Goal: Task Accomplishment & Management: Manage account settings

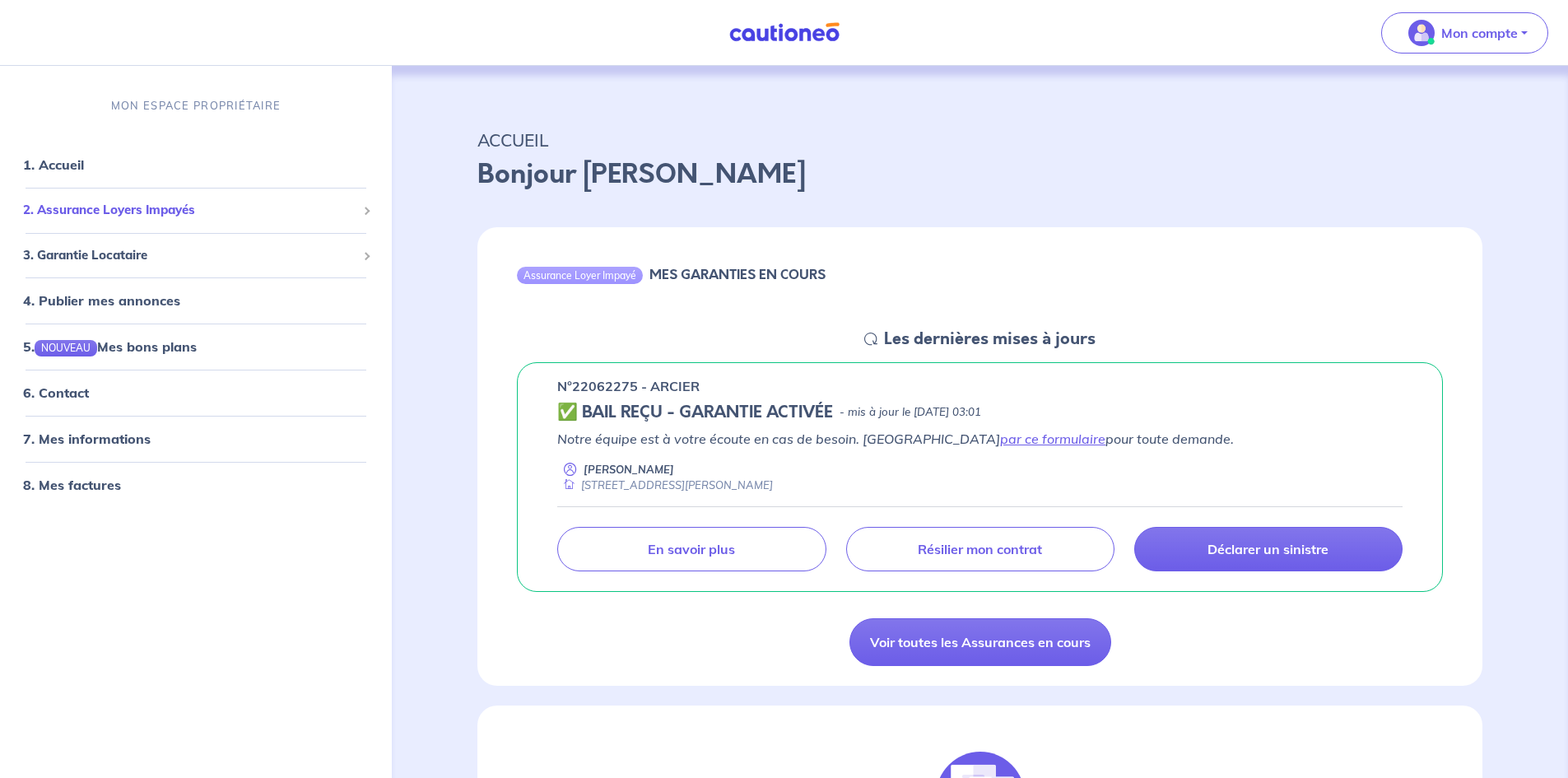
click at [163, 210] on span "2. Assurance Loyers Impayés" at bounding box center [189, 210] width 334 height 19
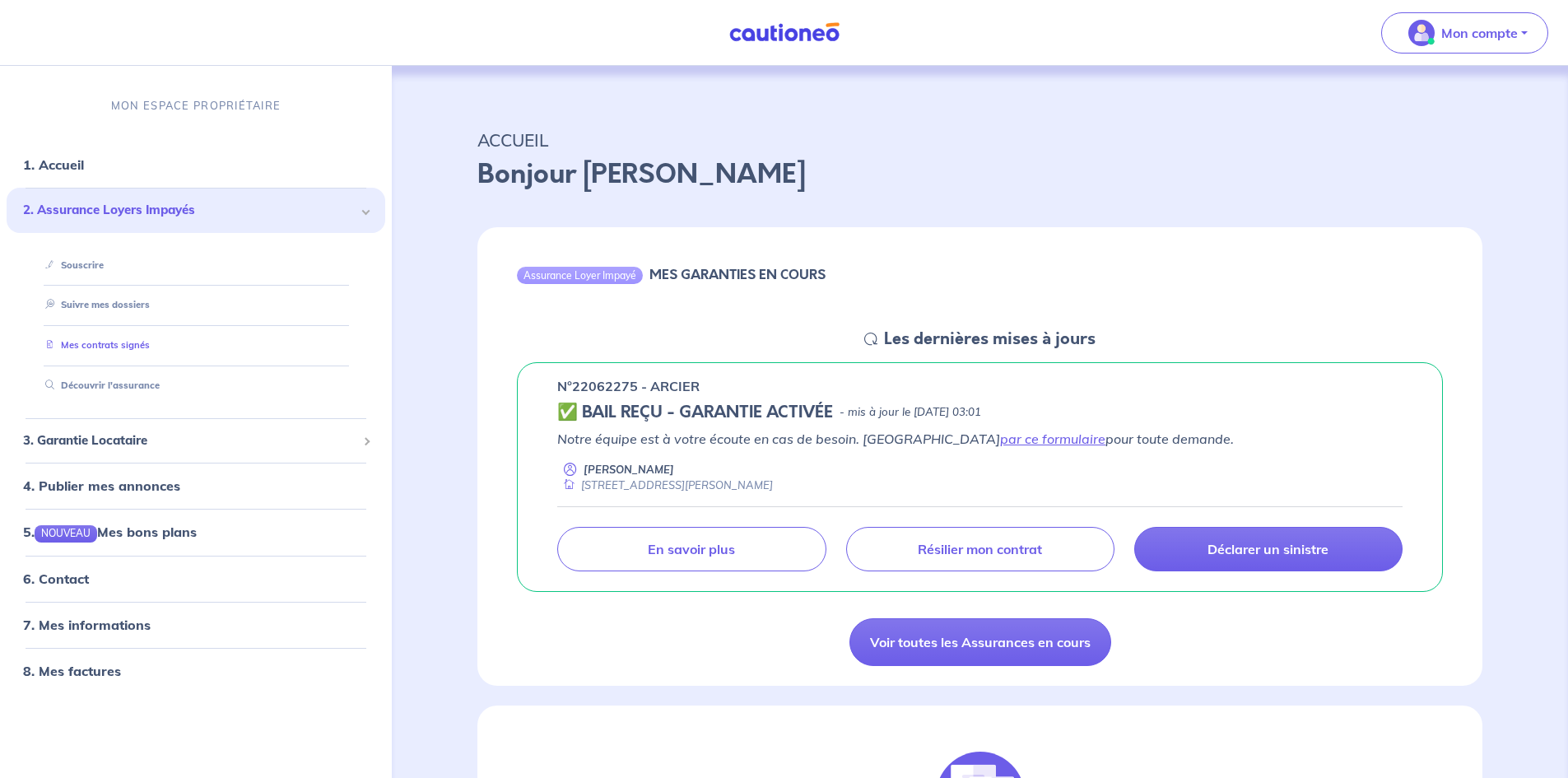
click at [134, 341] on link "Mes contrats signés" at bounding box center [94, 345] width 111 height 11
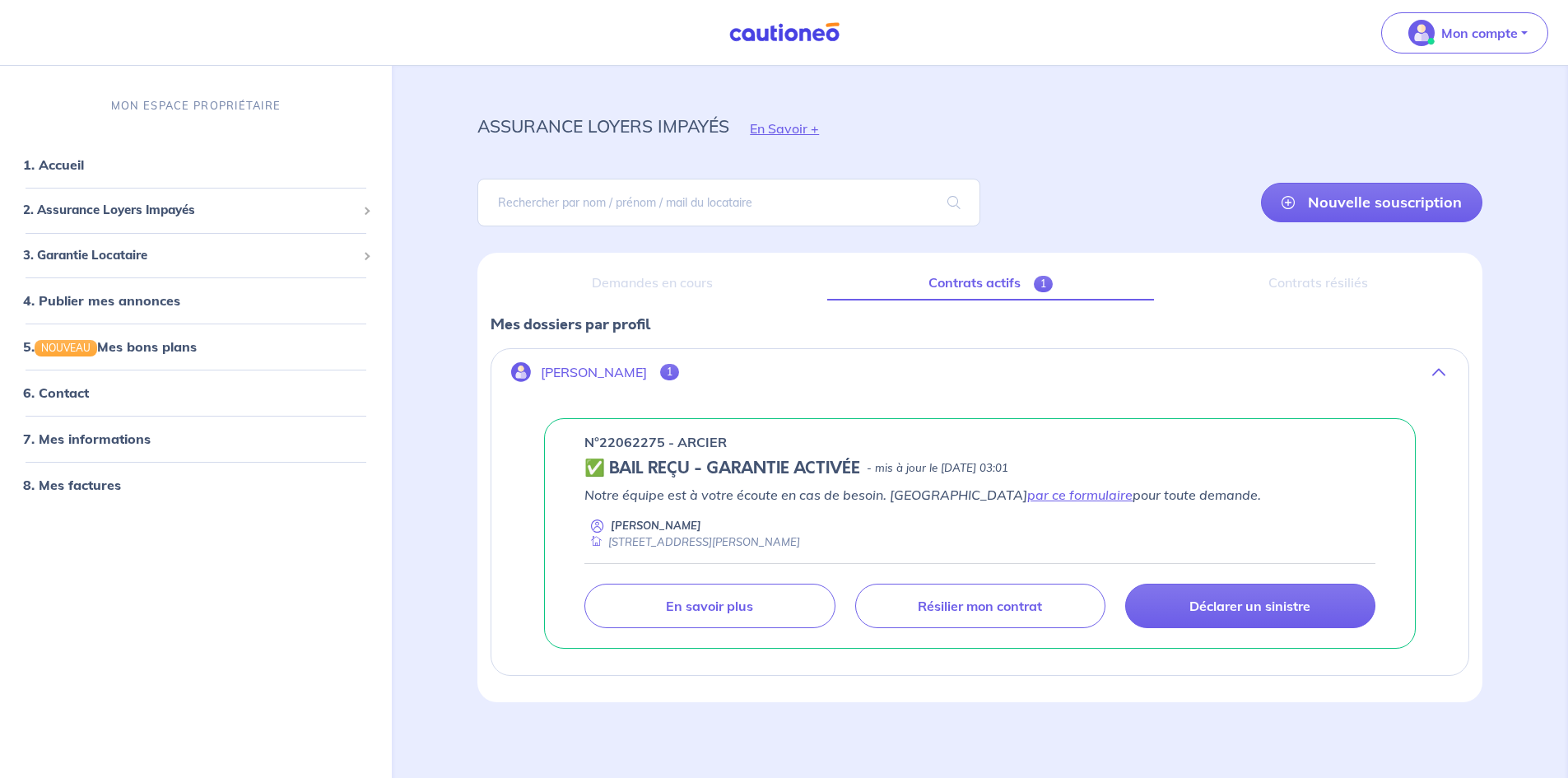
scroll to position [17, 0]
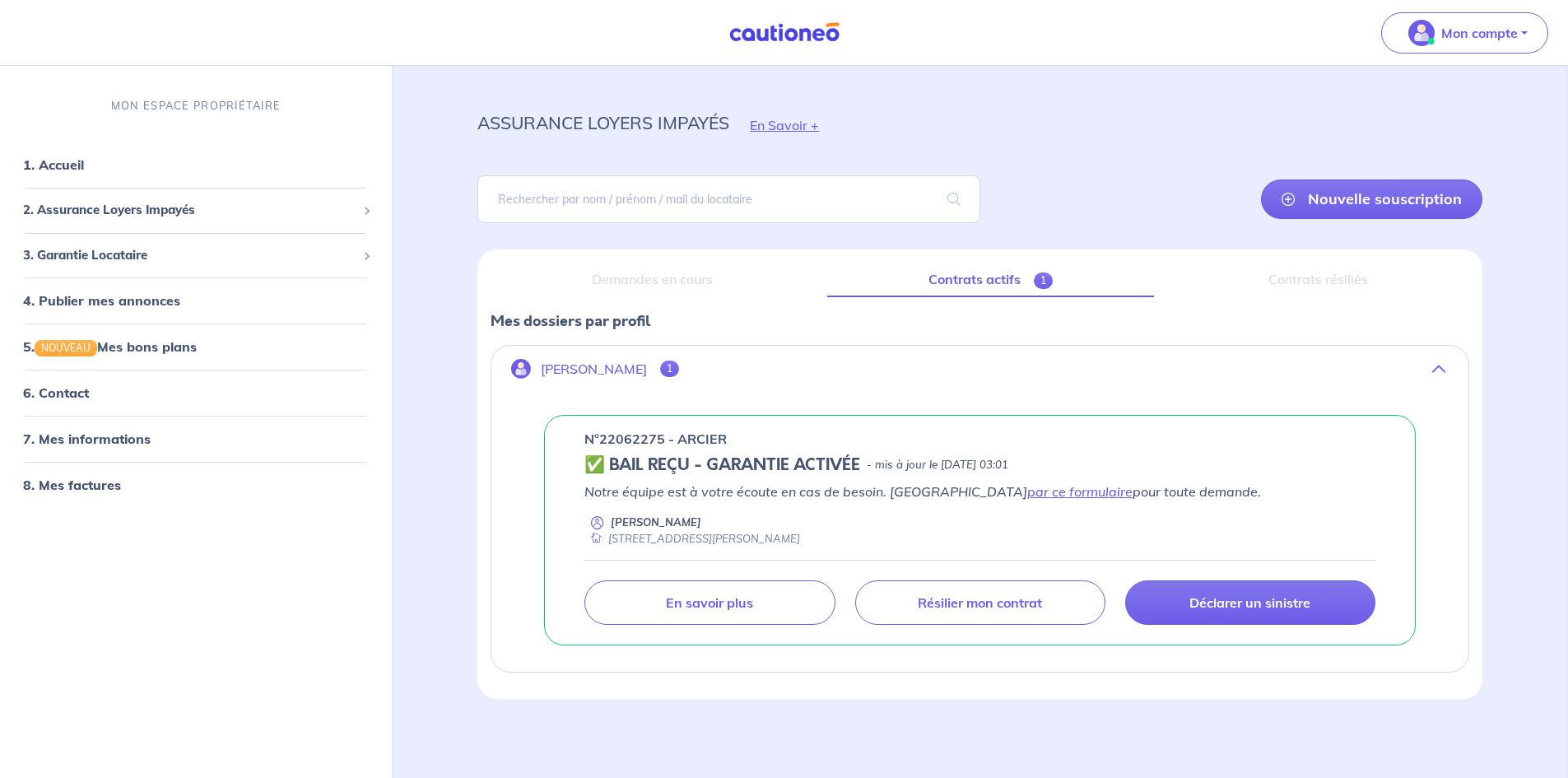
click at [662, 374] on span "1" at bounding box center [670, 368] width 19 height 16
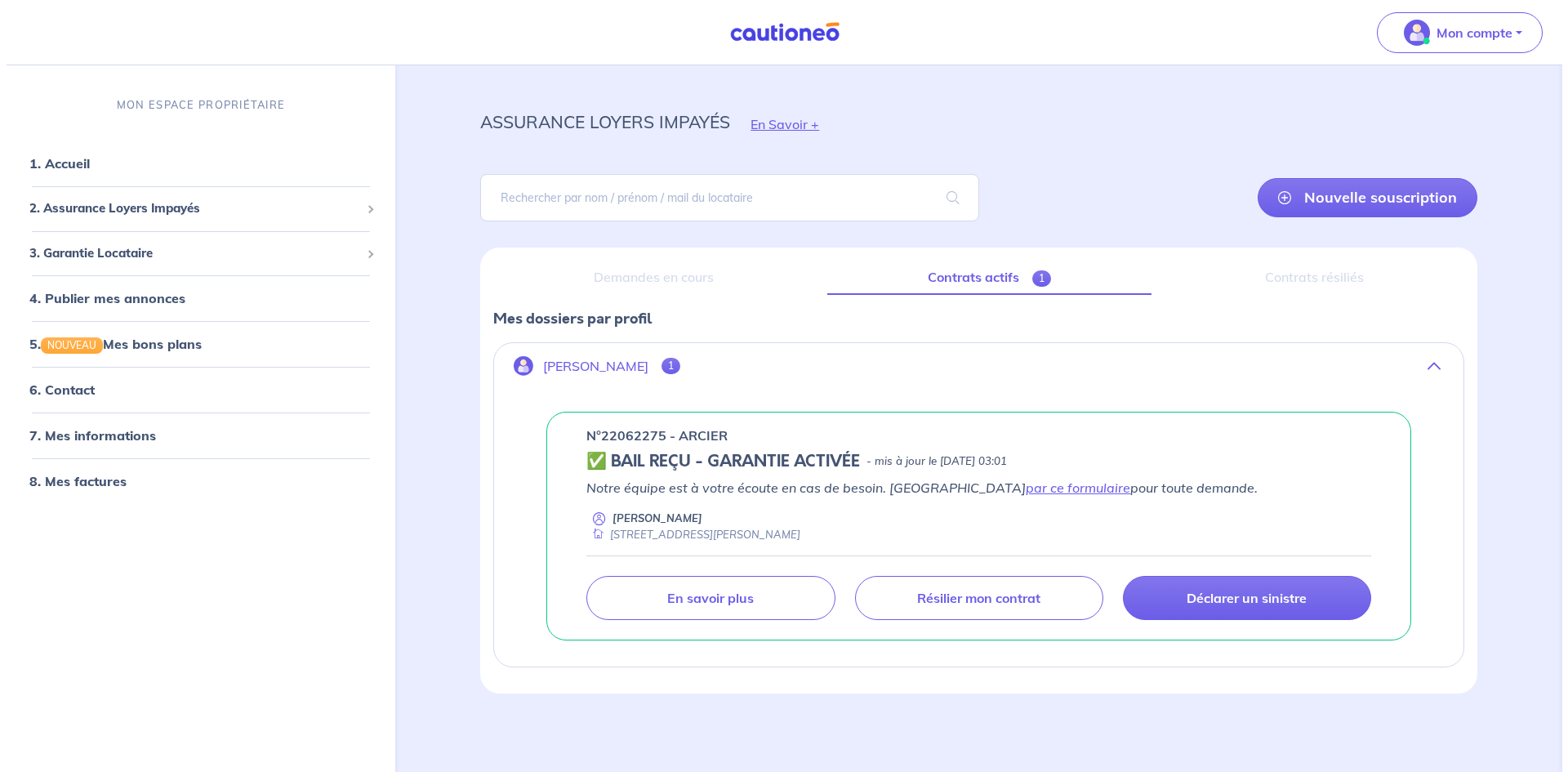
scroll to position [0, 0]
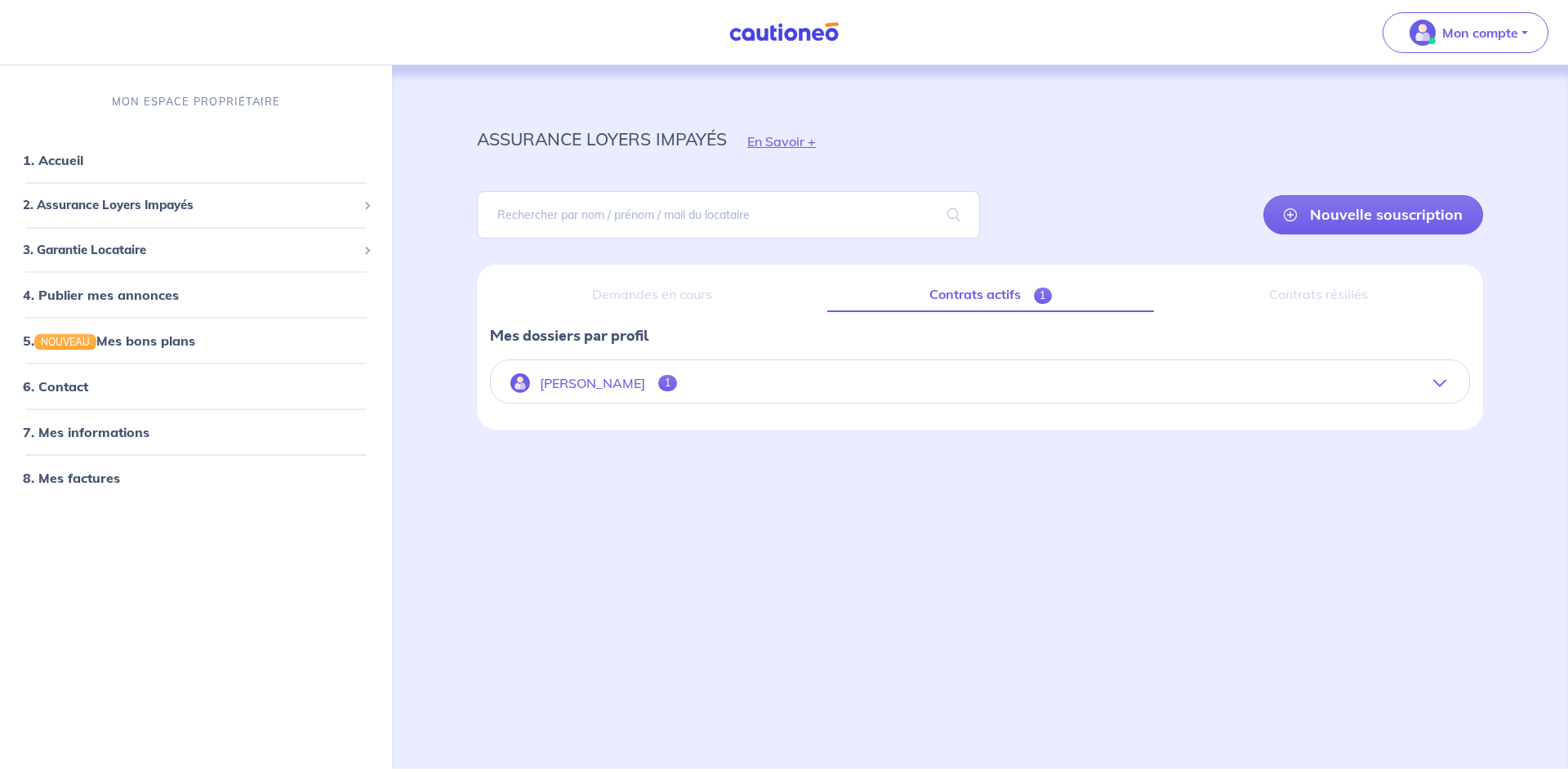
click at [658, 379] on span "1" at bounding box center [668, 382] width 19 height 16
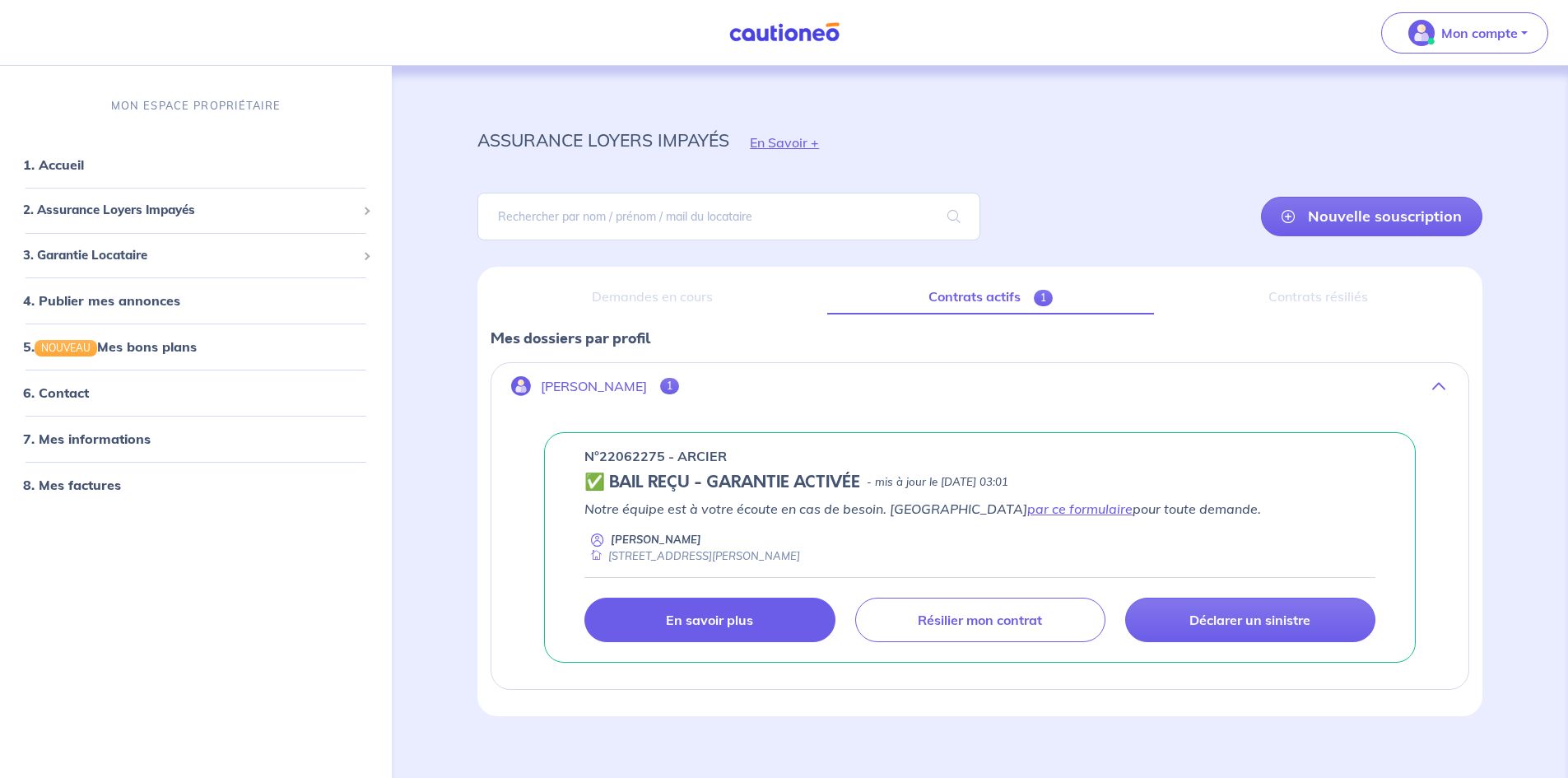
click at [707, 635] on link "En savoir plus" at bounding box center [710, 619] width 251 height 44
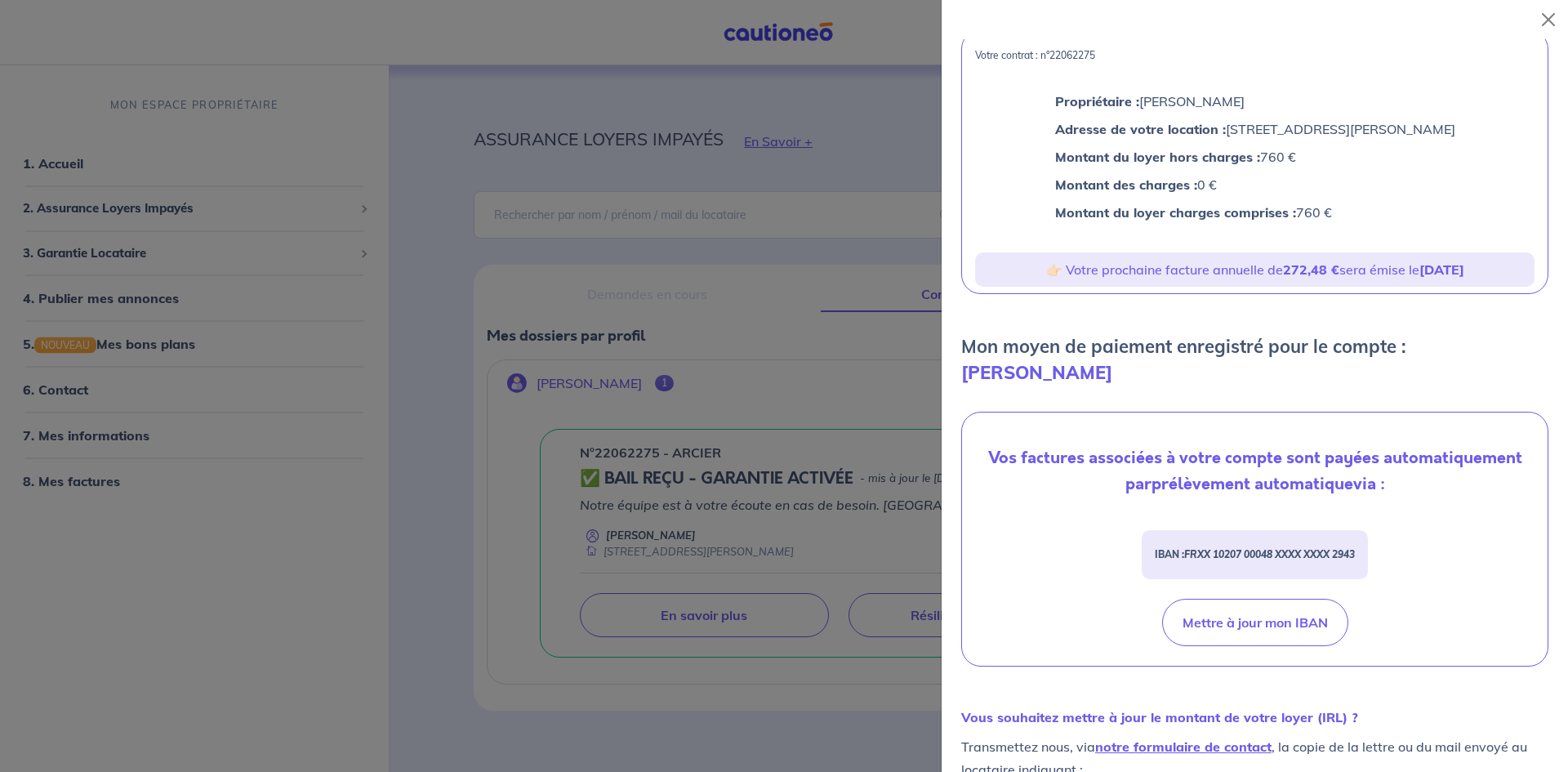
scroll to position [164, 0]
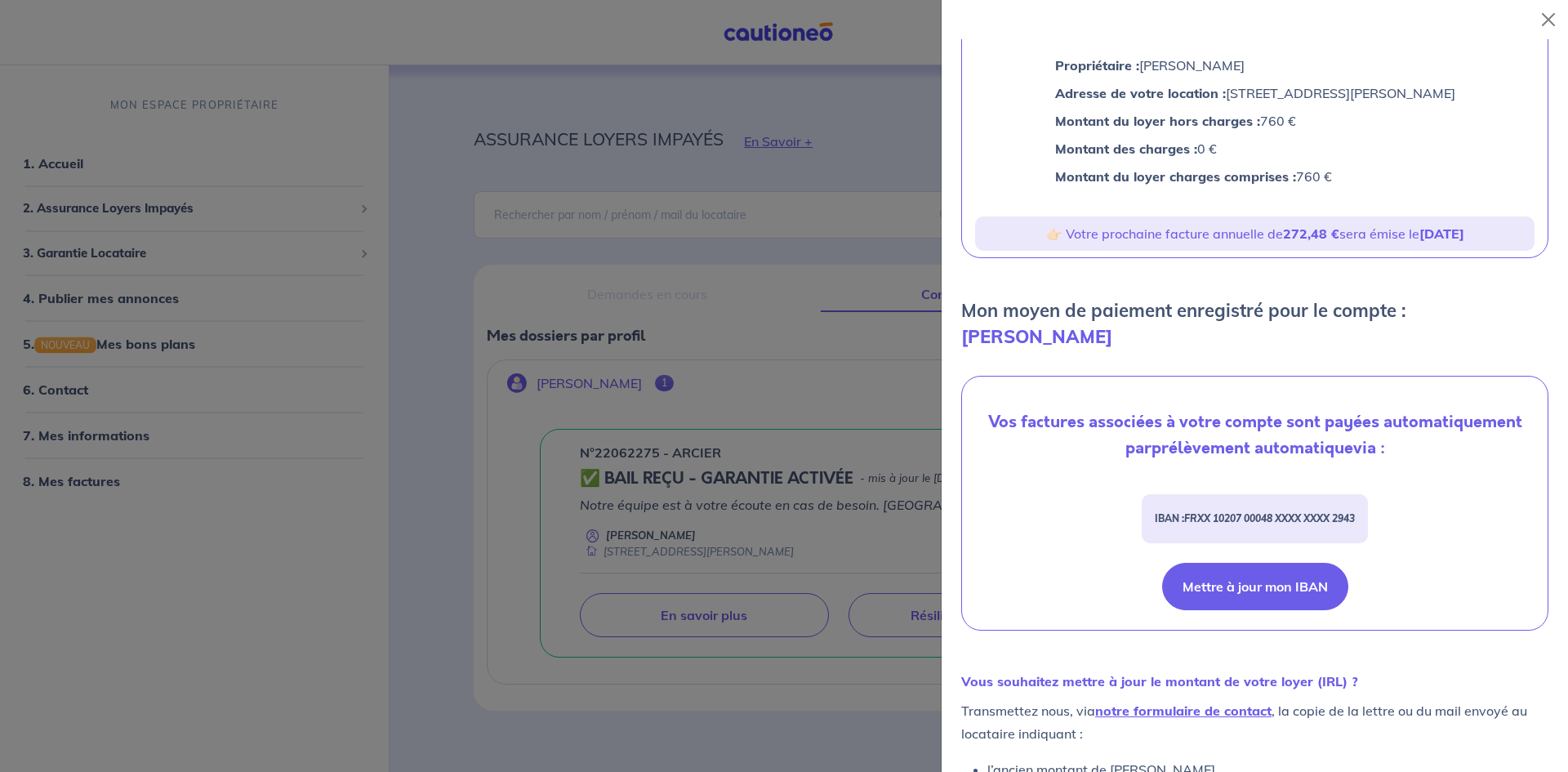
click at [1316, 610] on button "Mettre à jour mon IBAN" at bounding box center [1255, 586] width 186 height 48
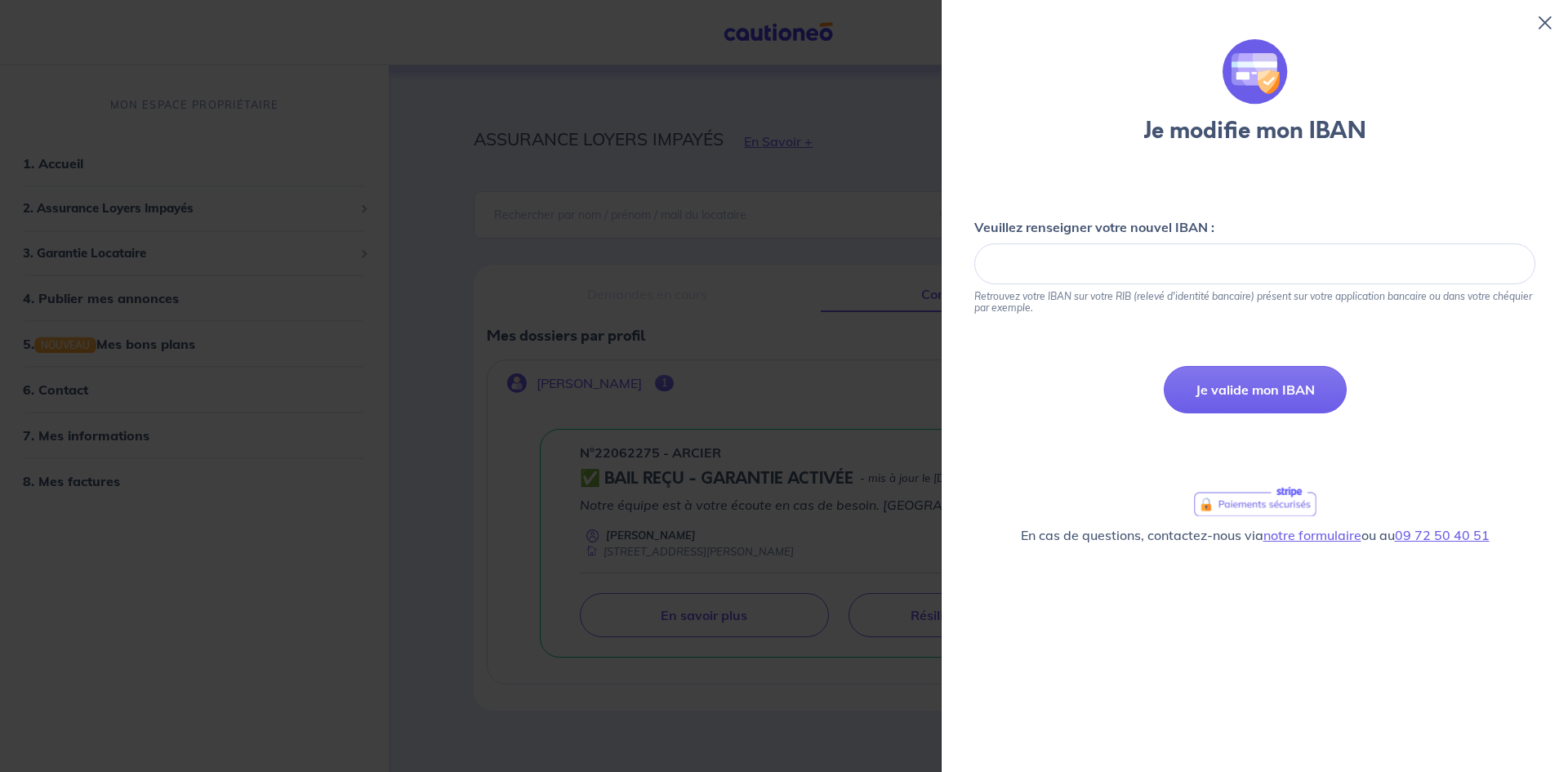
click at [1546, 22] on icon at bounding box center [1546, 22] width 13 height 13
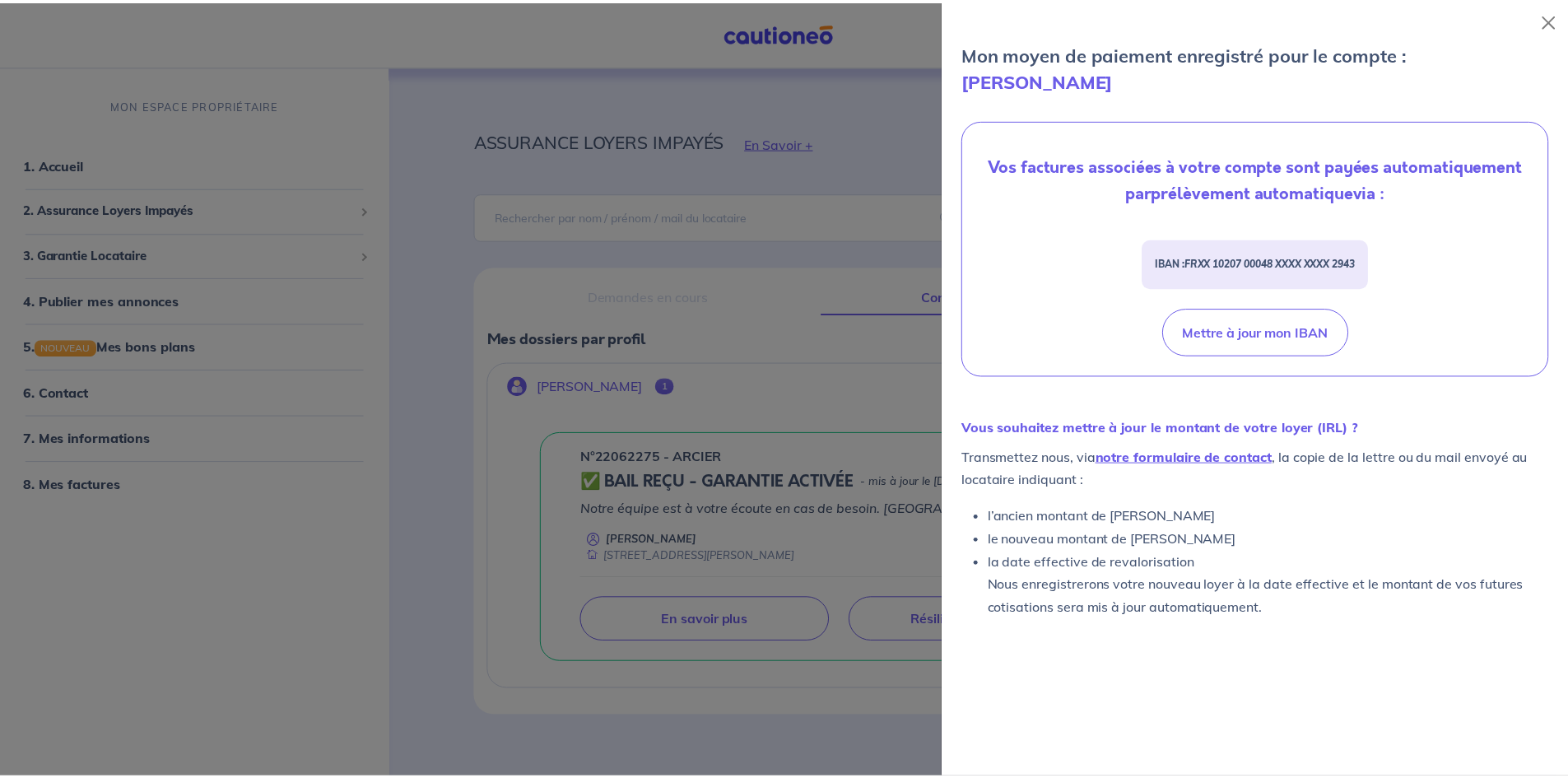
scroll to position [446, 0]
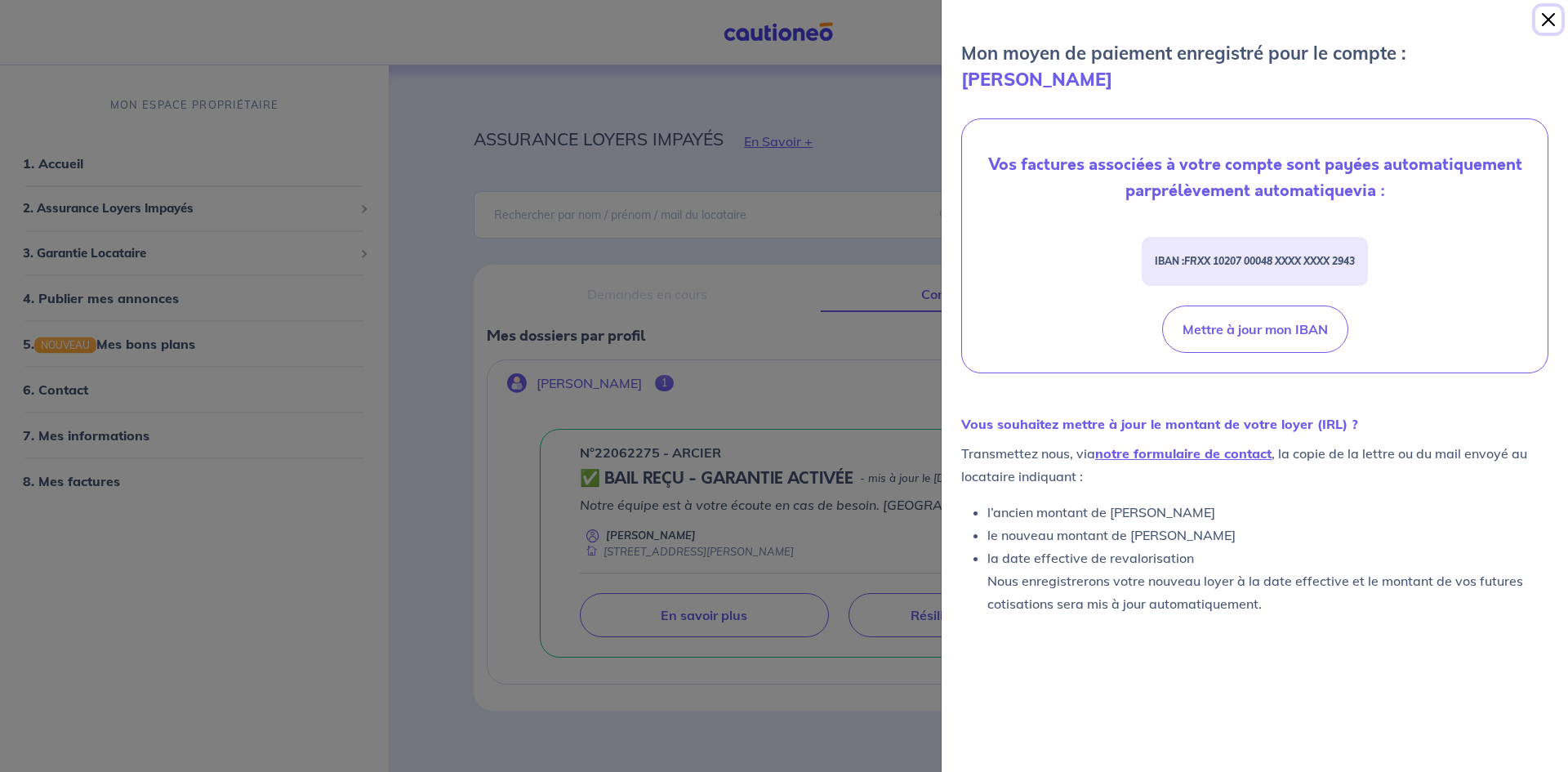
click at [1550, 27] on button "Close" at bounding box center [1548, 20] width 26 height 26
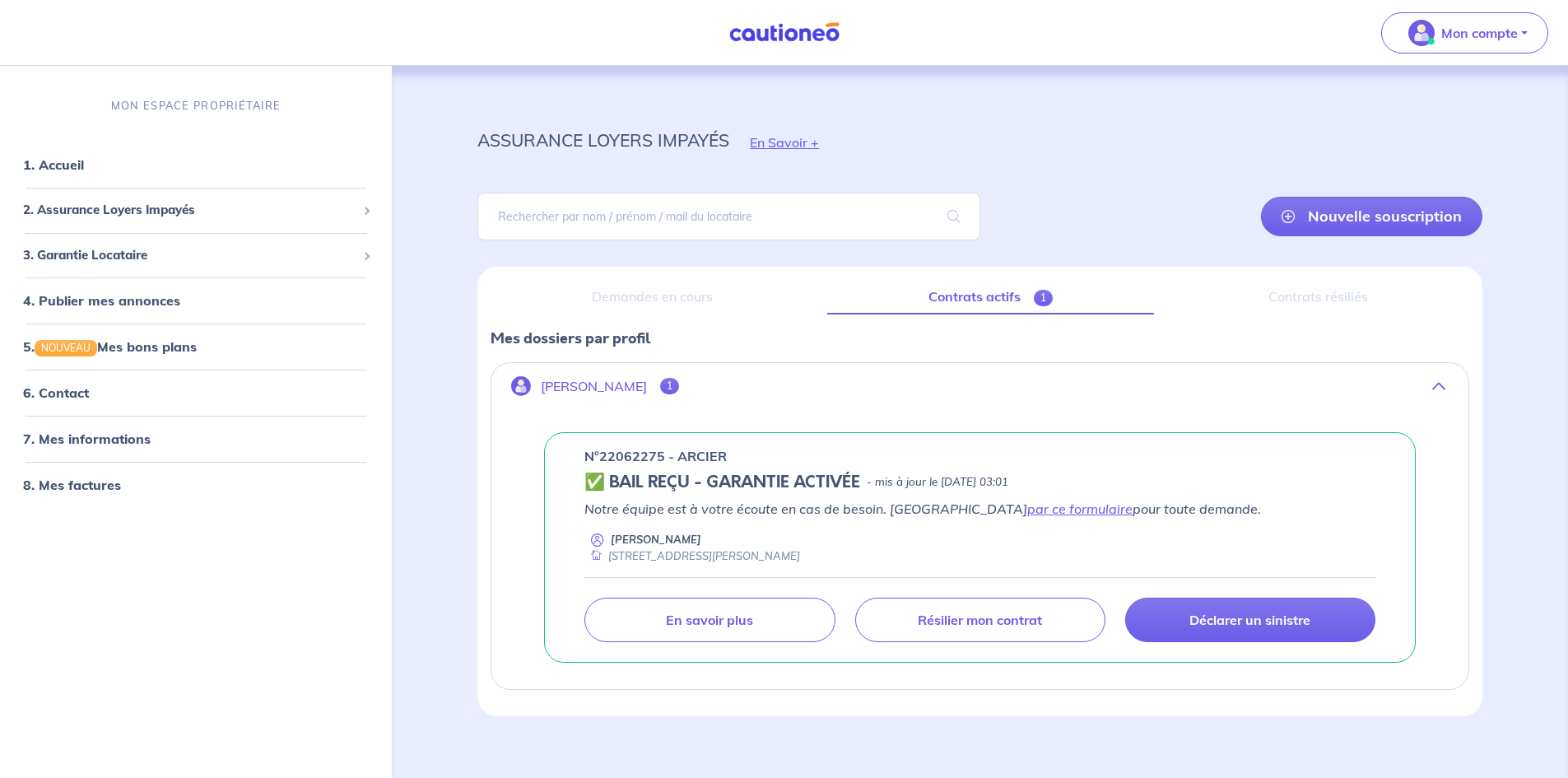
click at [1050, 301] on span "1" at bounding box center [1043, 297] width 19 height 16
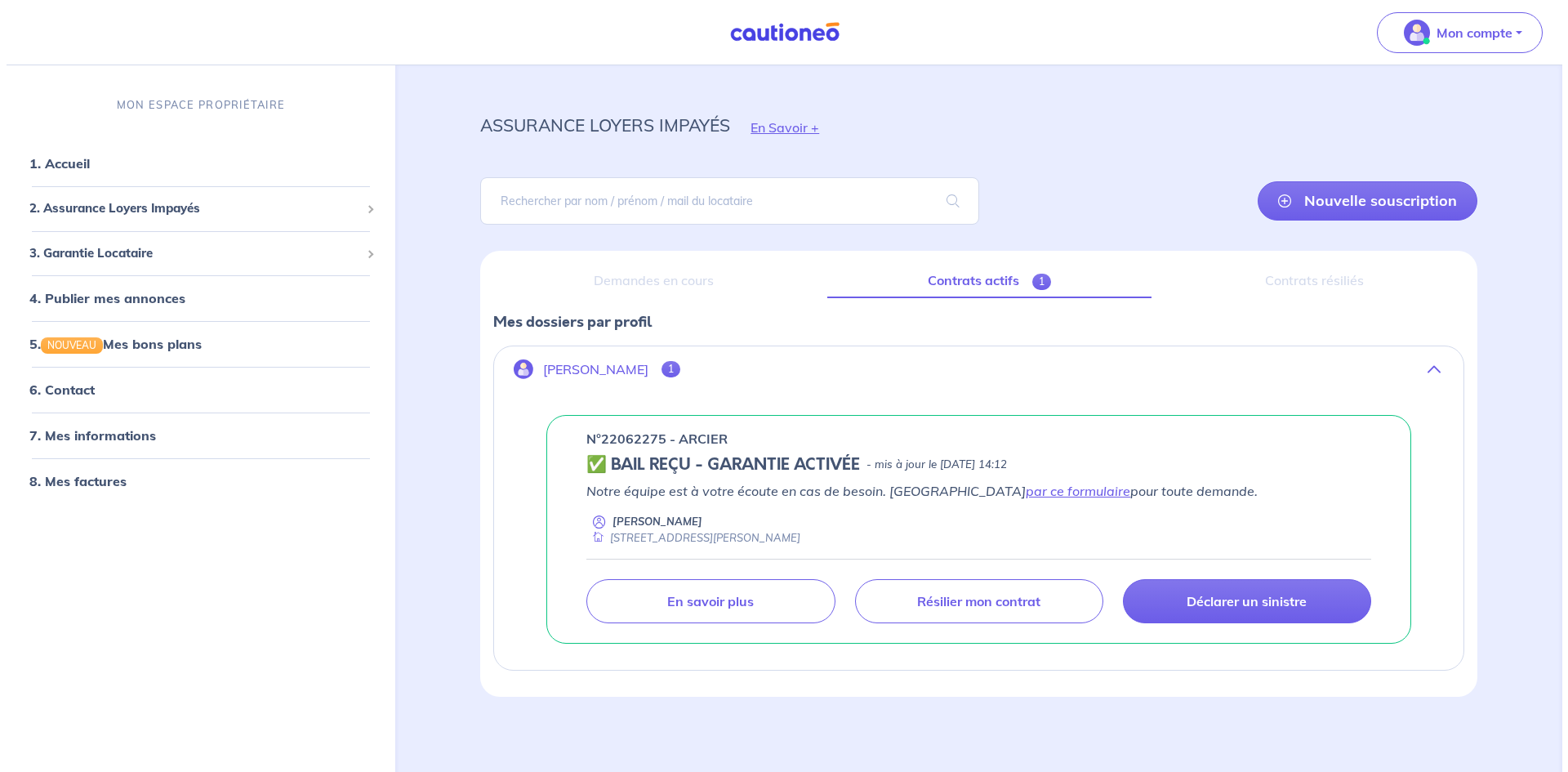
scroll to position [17, 0]
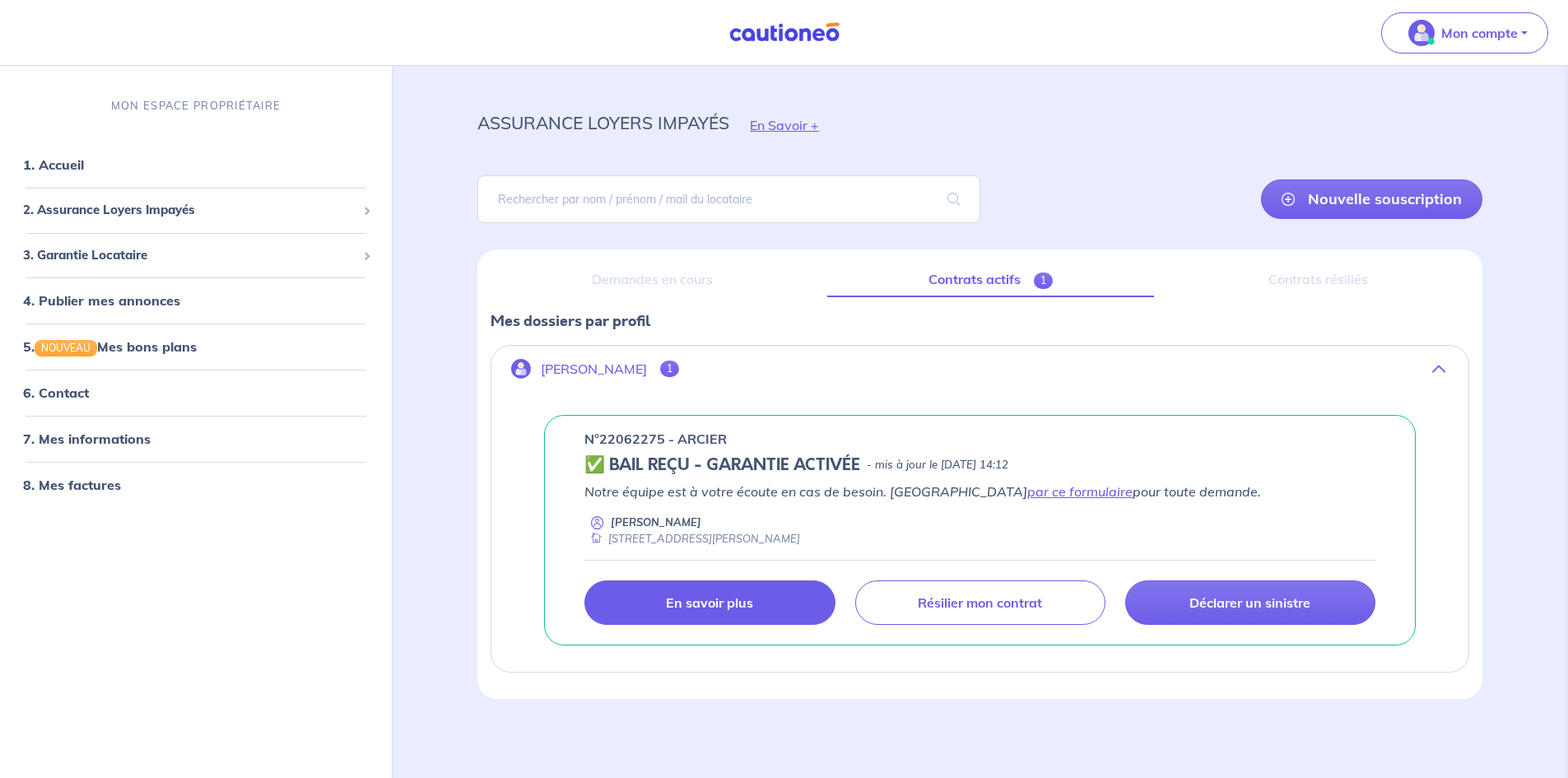
click at [676, 610] on p "En savoir plus" at bounding box center [710, 602] width 88 height 16
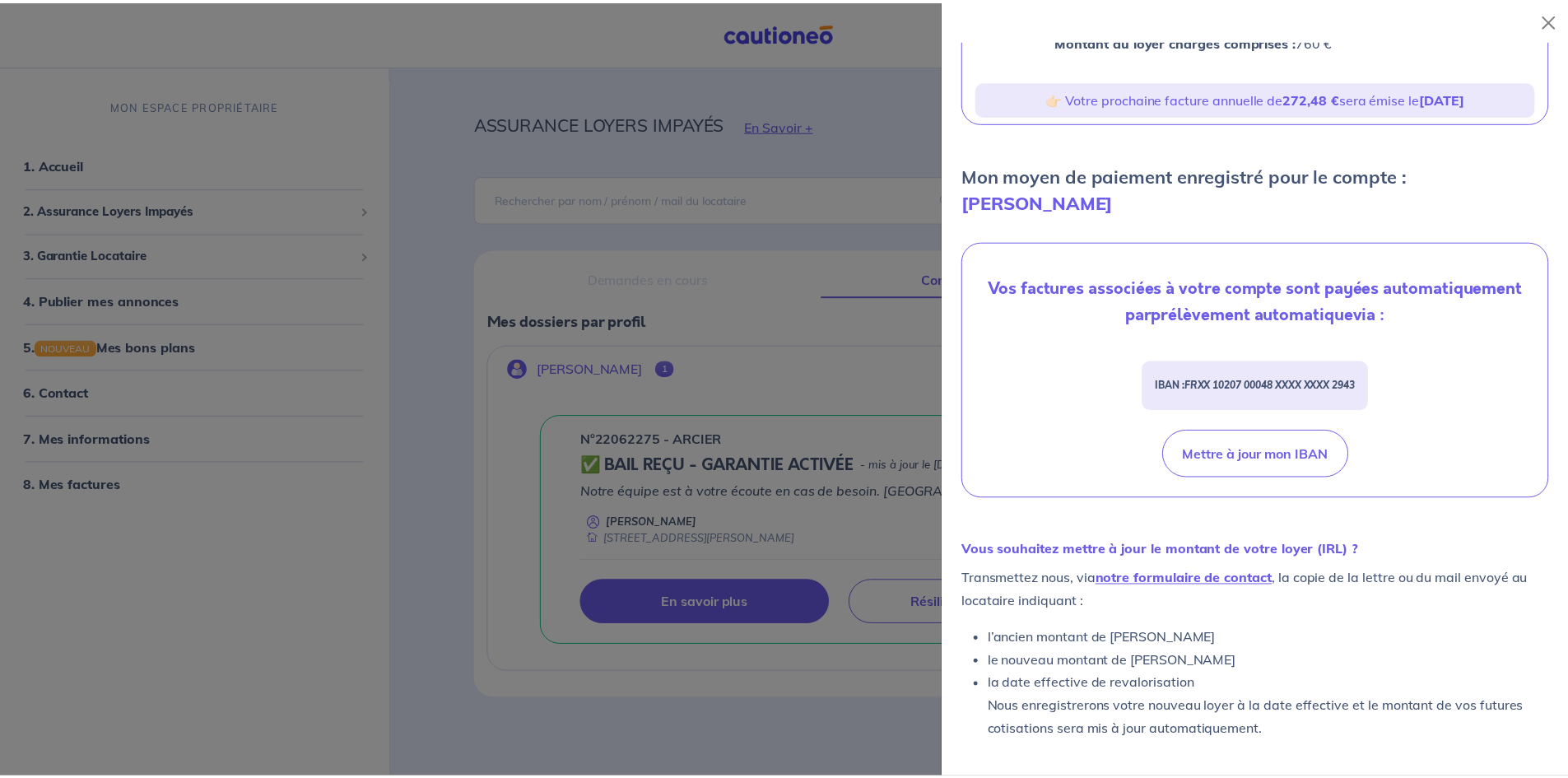
scroll to position [0, 0]
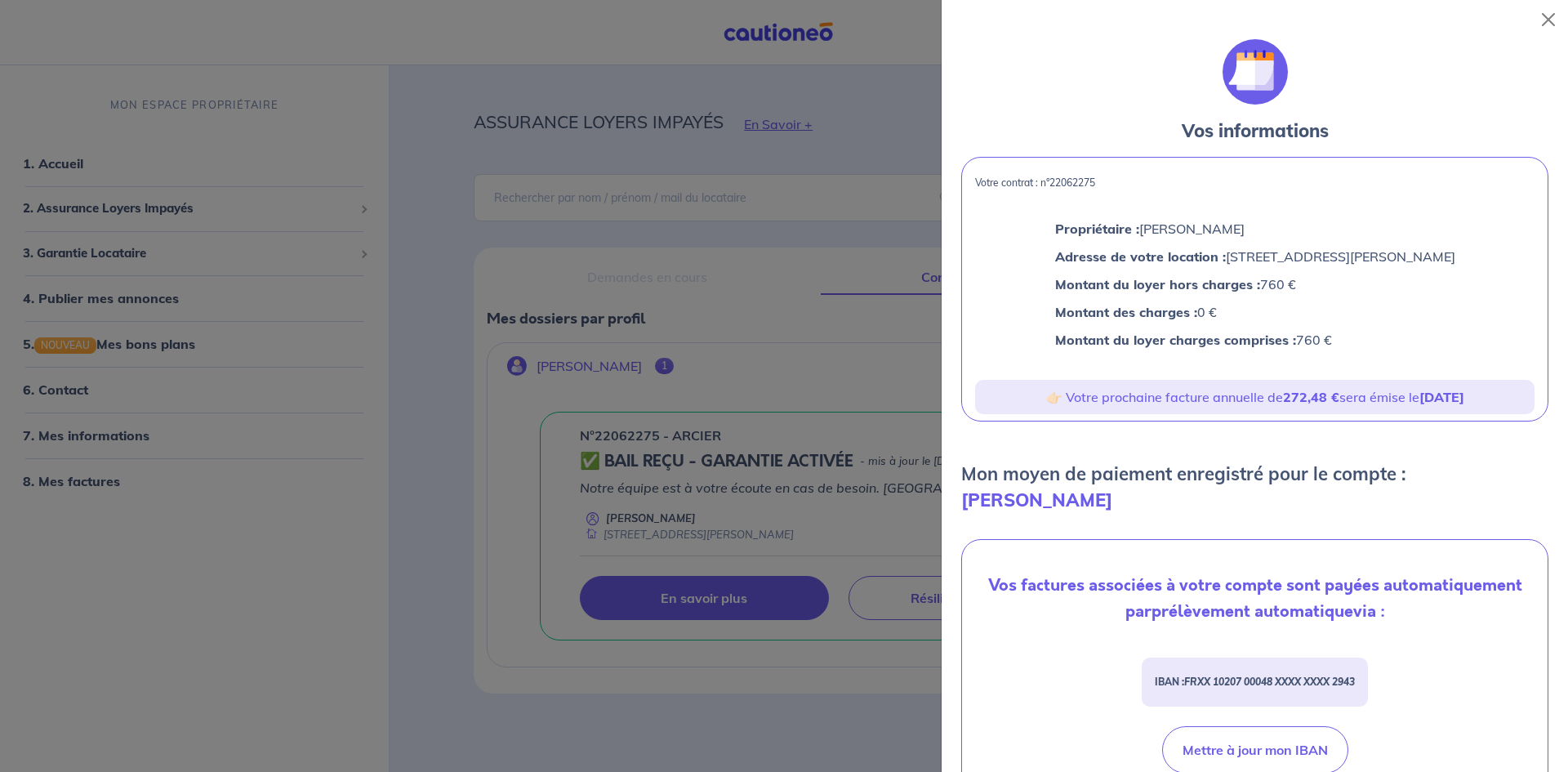
click at [669, 701] on div at bounding box center [784, 386] width 1568 height 772
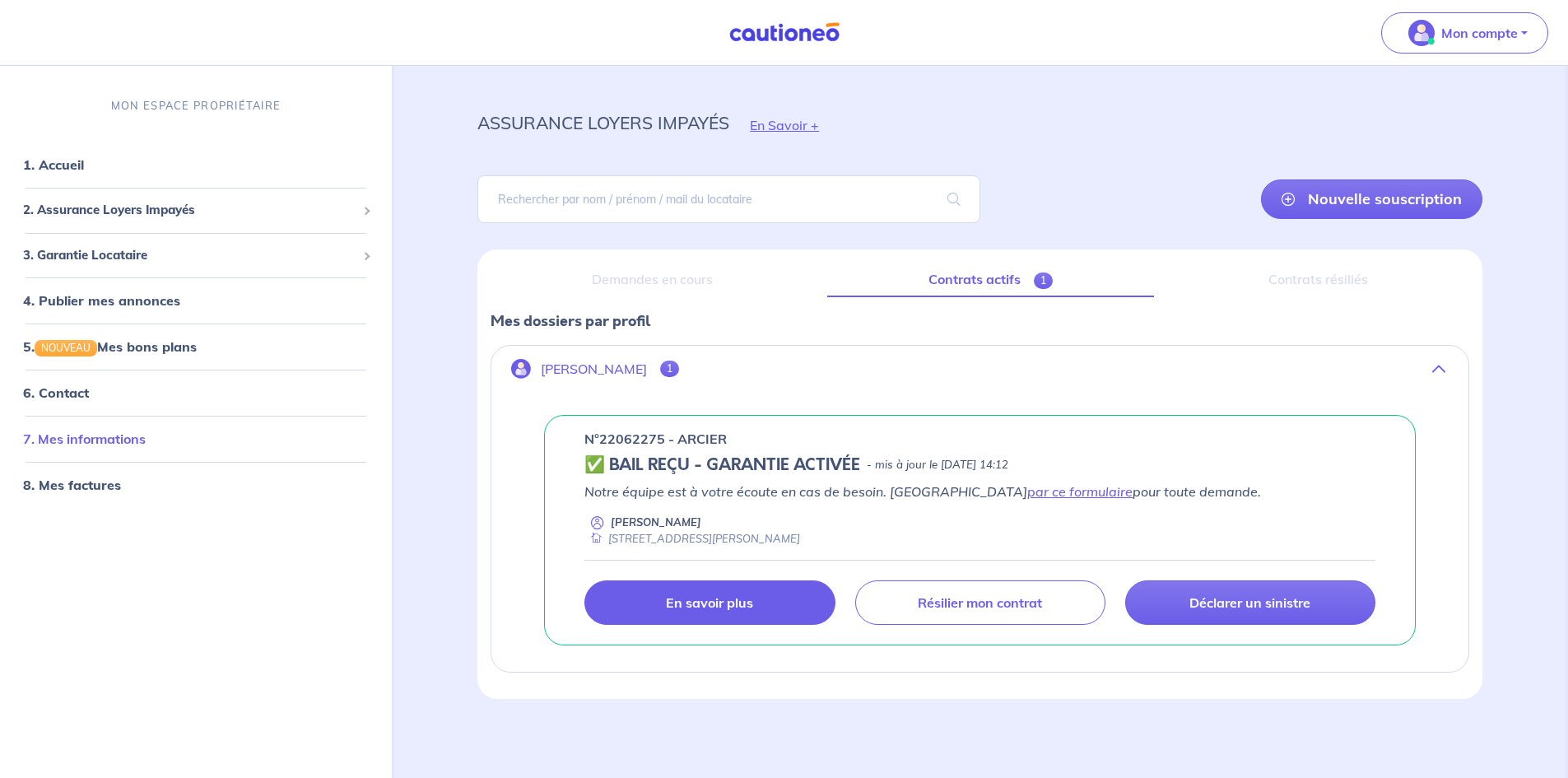
click at [90, 440] on link "7. Mes informations" at bounding box center [84, 438] width 122 height 16
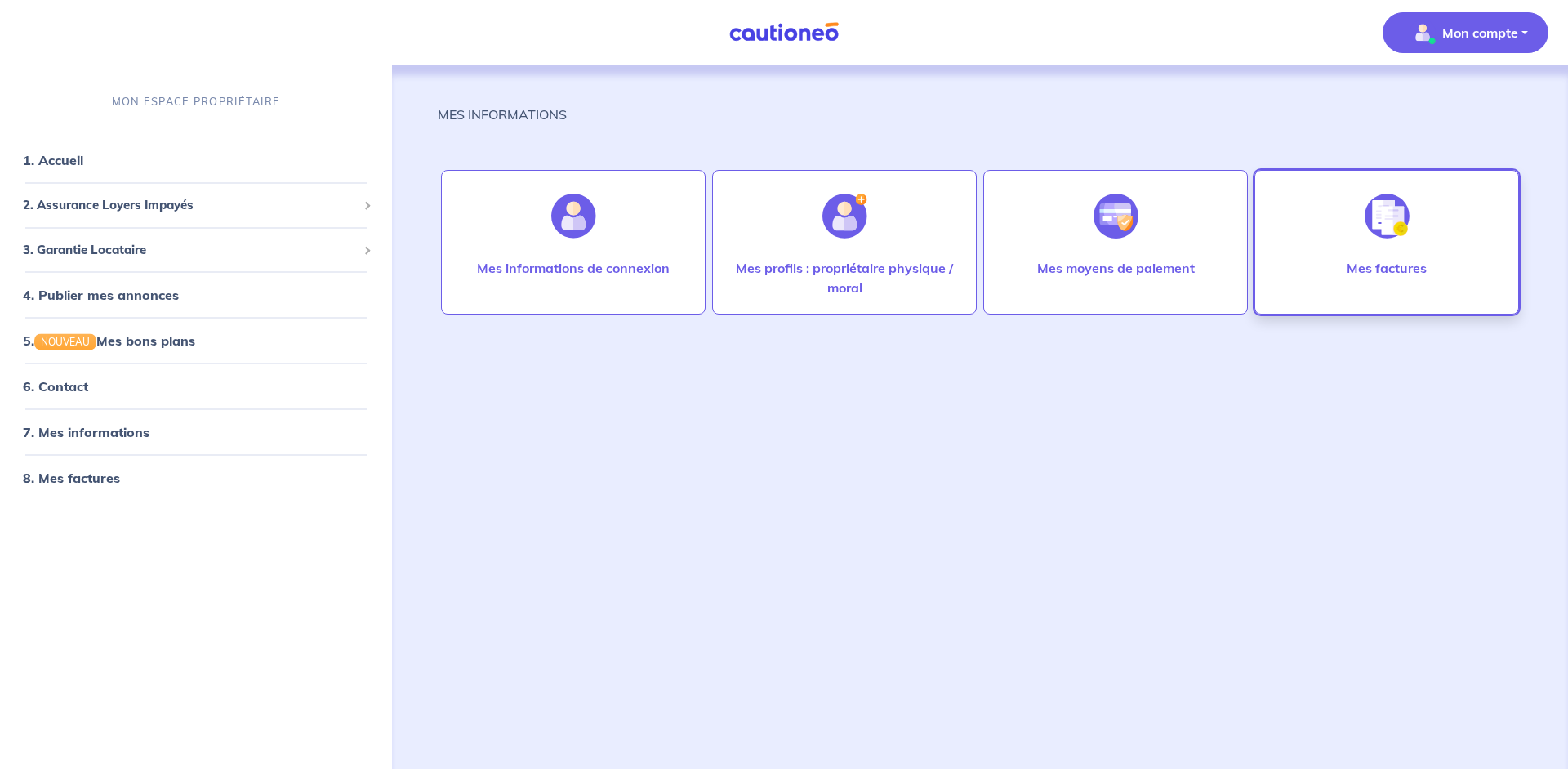
click at [1392, 232] on img at bounding box center [1388, 216] width 45 height 45
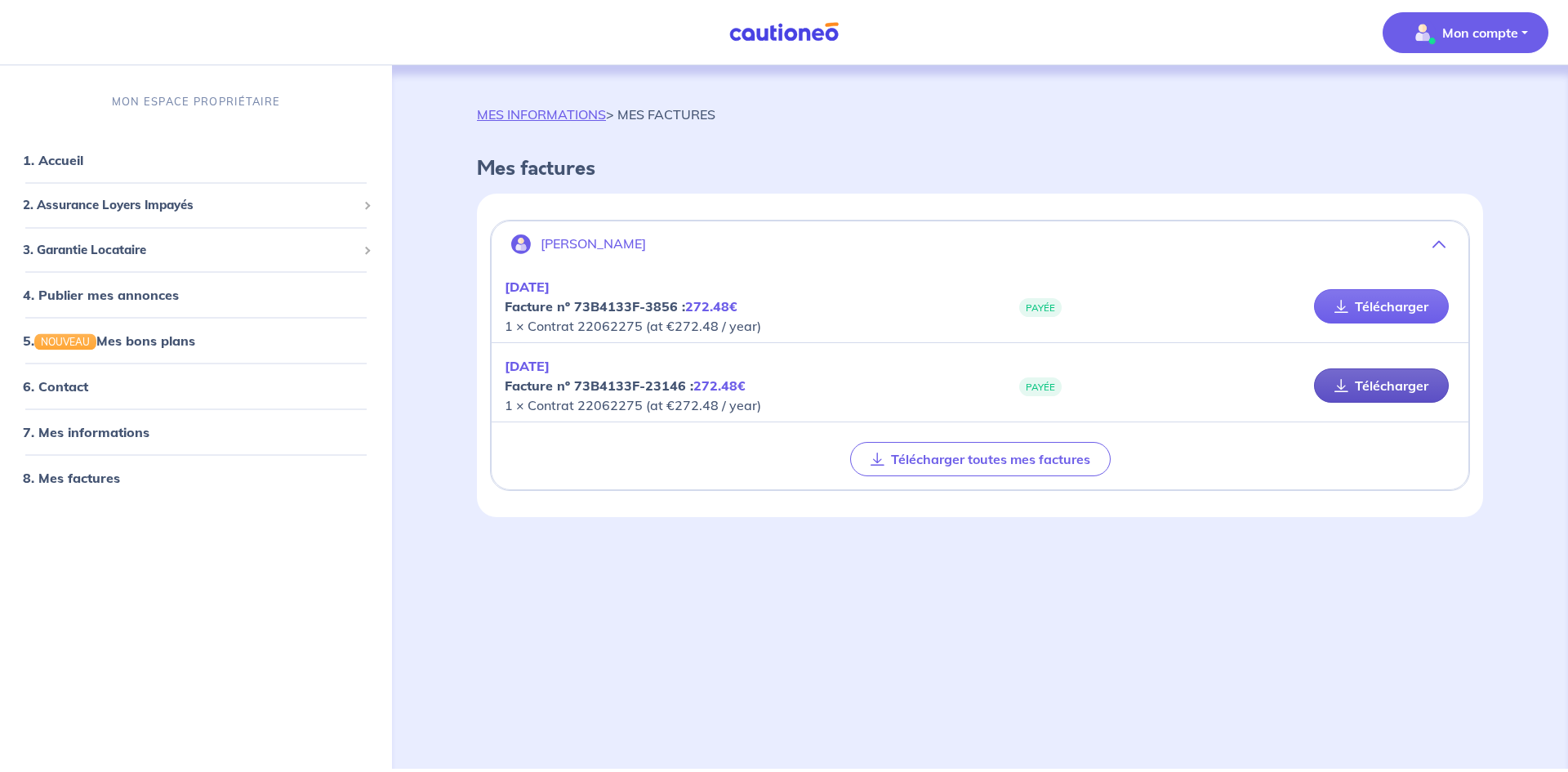
click at [1396, 387] on link "Télécharger" at bounding box center [1382, 385] width 135 height 35
click at [102, 433] on link "7. Mes informations" at bounding box center [83, 431] width 122 height 16
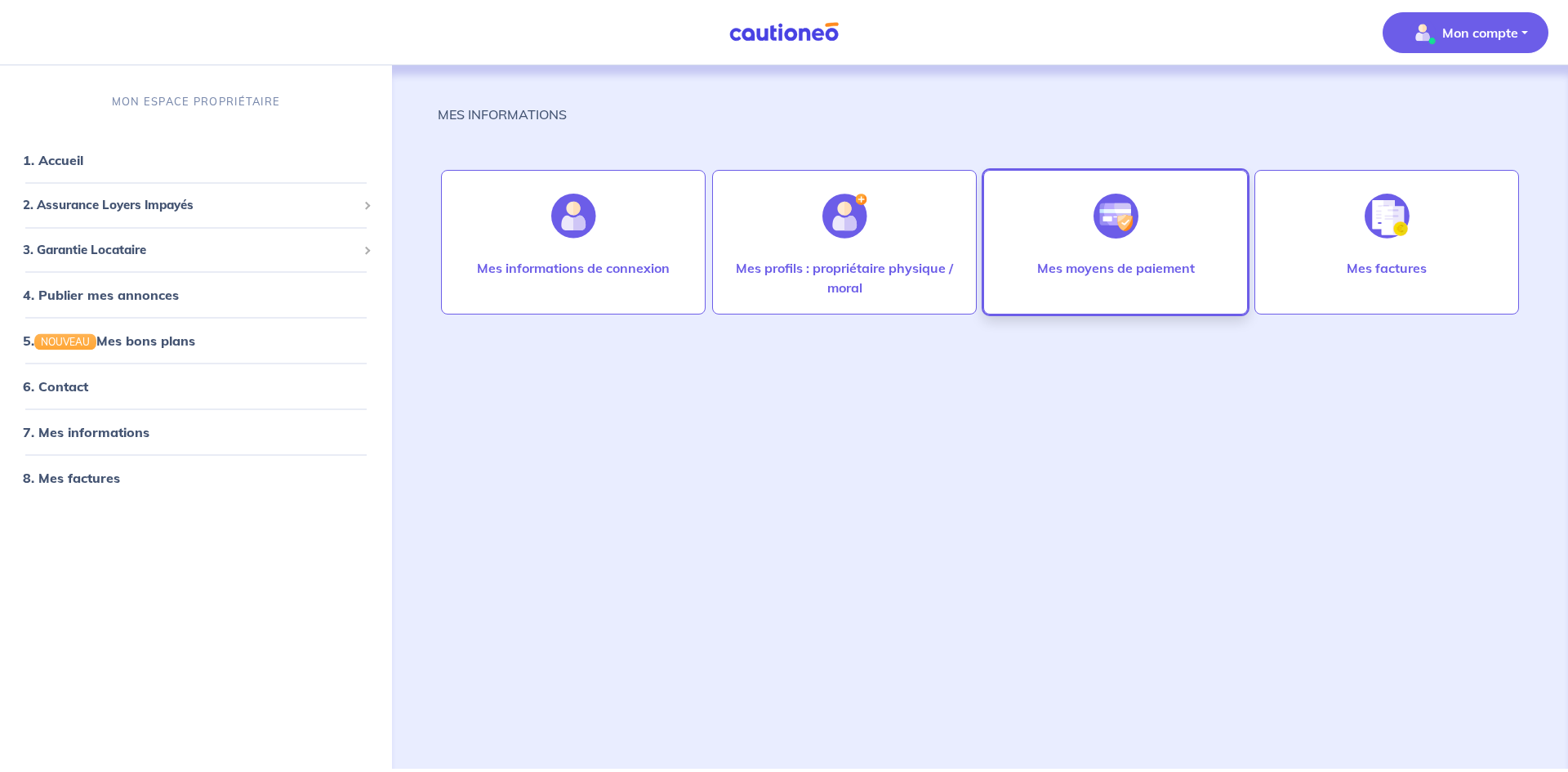
click at [1116, 232] on img at bounding box center [1116, 216] width 45 height 45
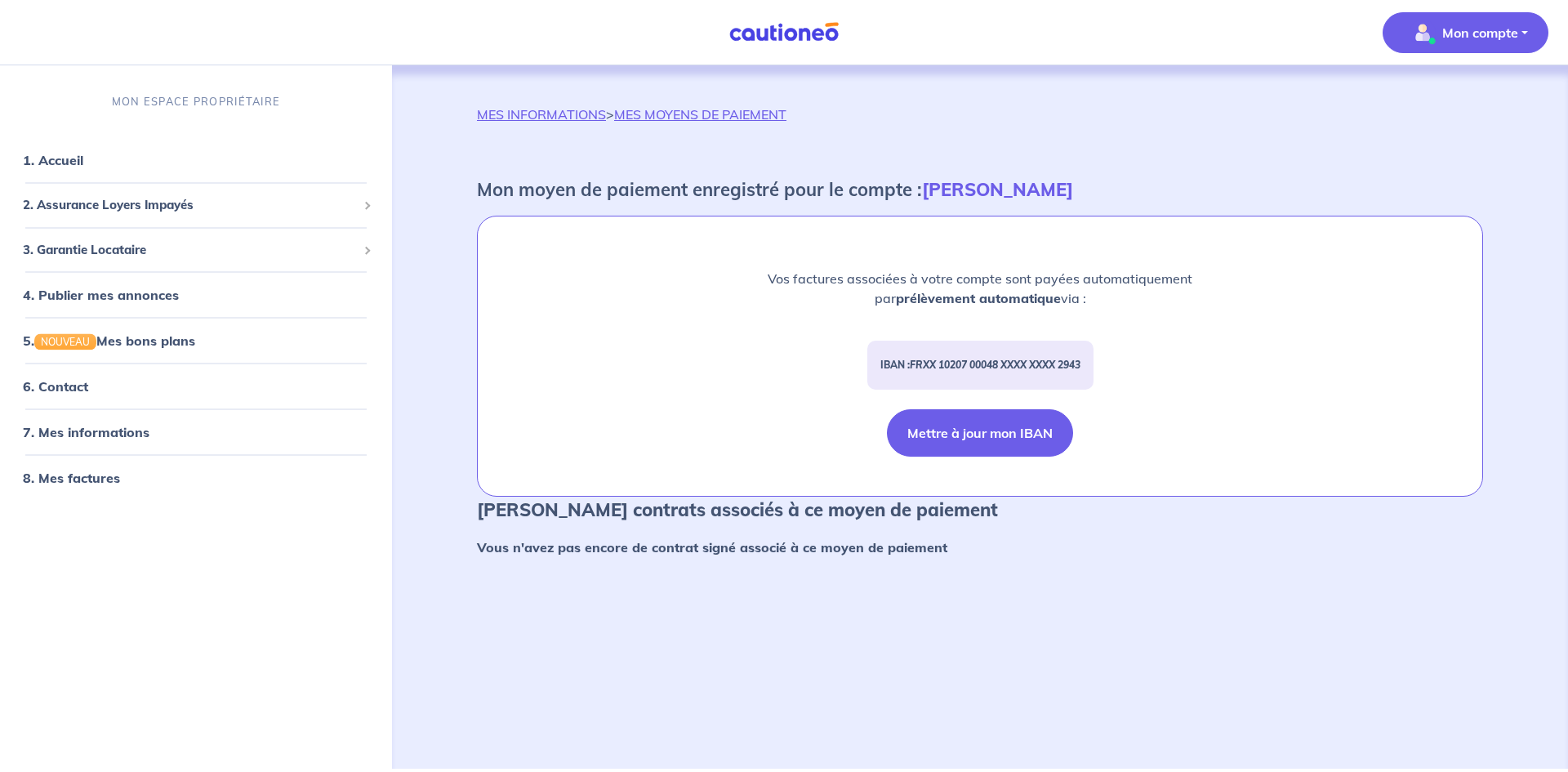
click at [989, 439] on button "Mettre à jour mon IBAN" at bounding box center [980, 433] width 186 height 48
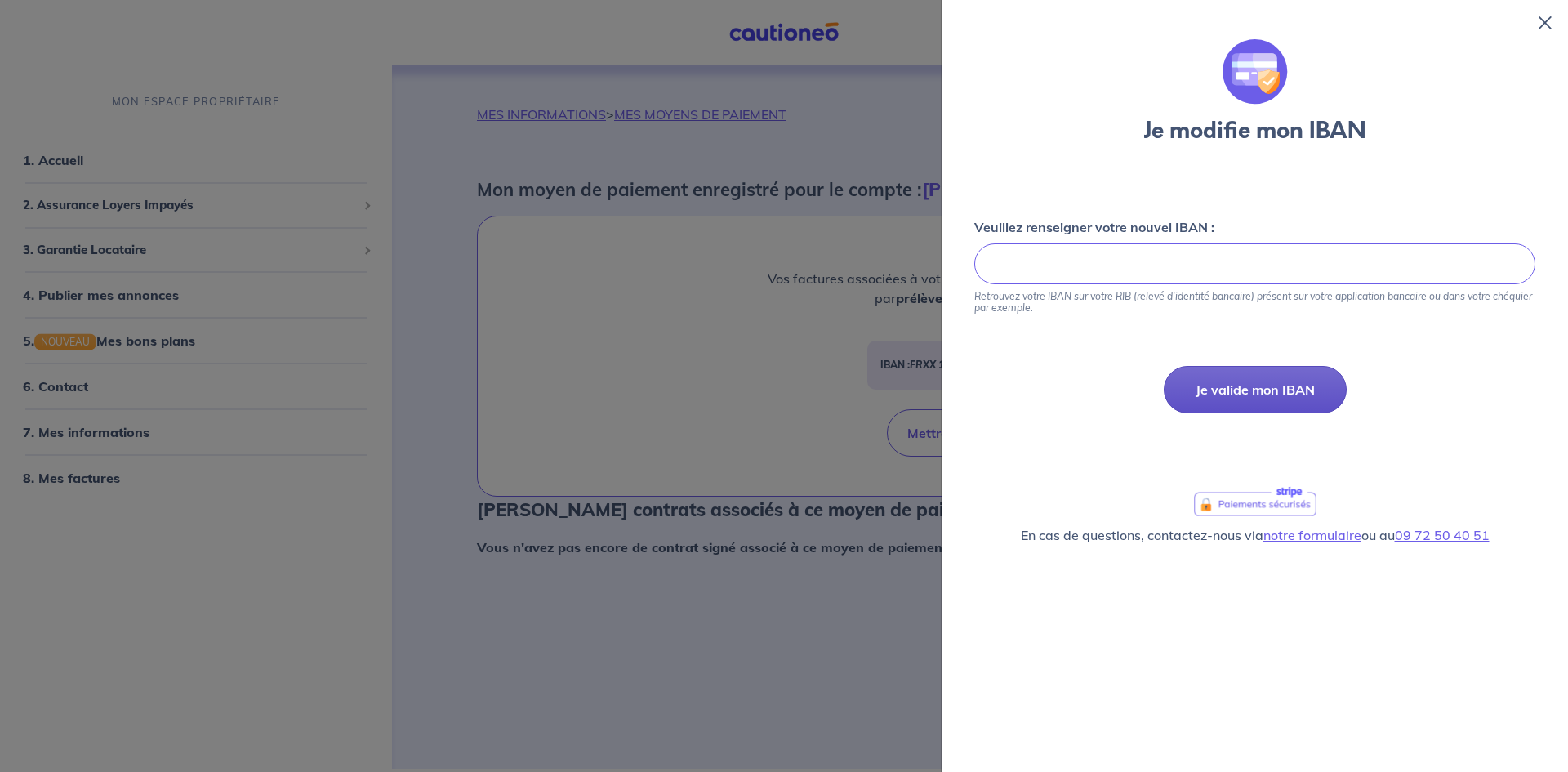
click at [1287, 394] on button "Je valide mon IBAN" at bounding box center [1256, 389] width 183 height 48
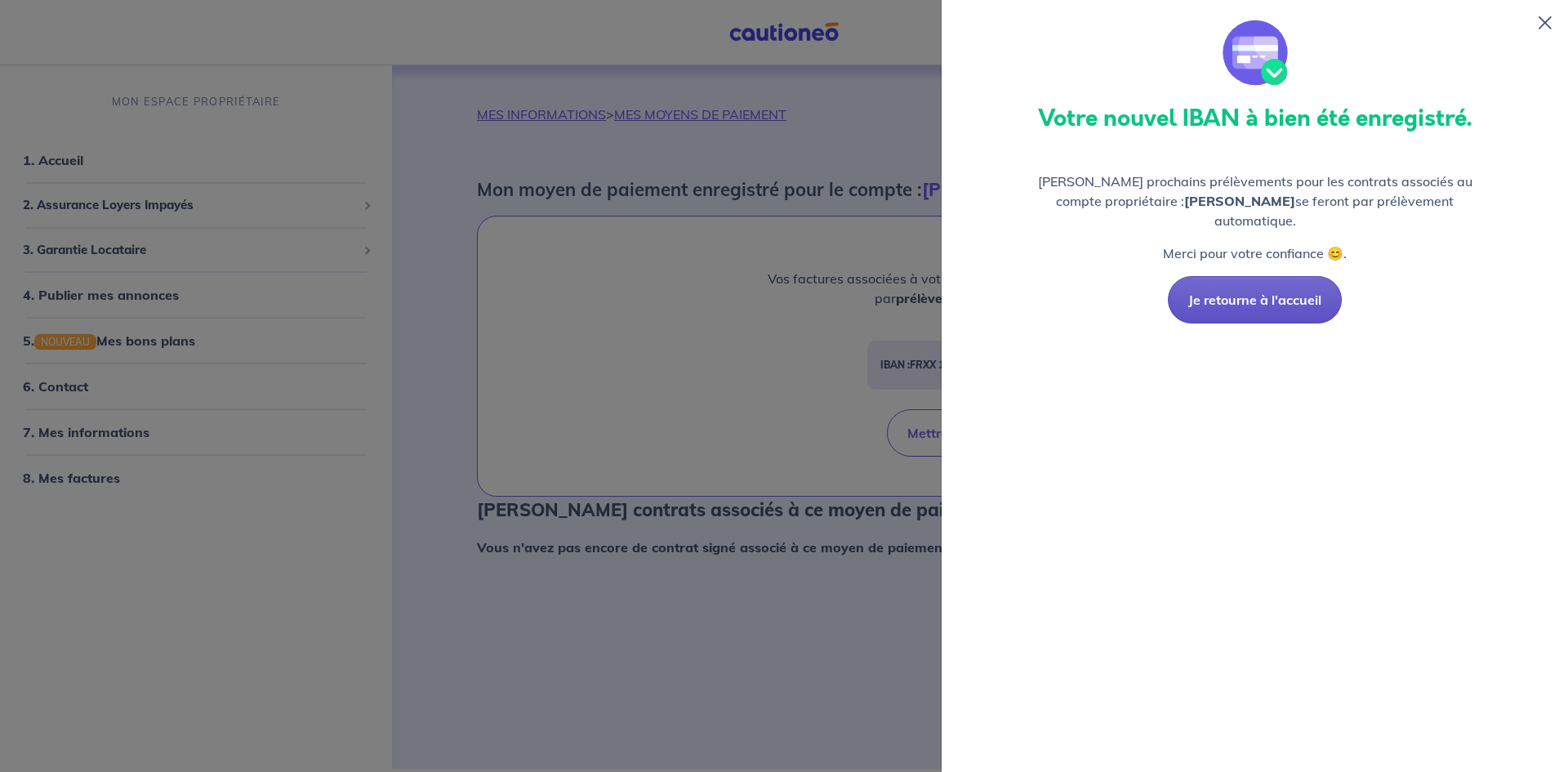
click at [1240, 282] on button "Je retourne à l'accueil" at bounding box center [1255, 299] width 174 height 48
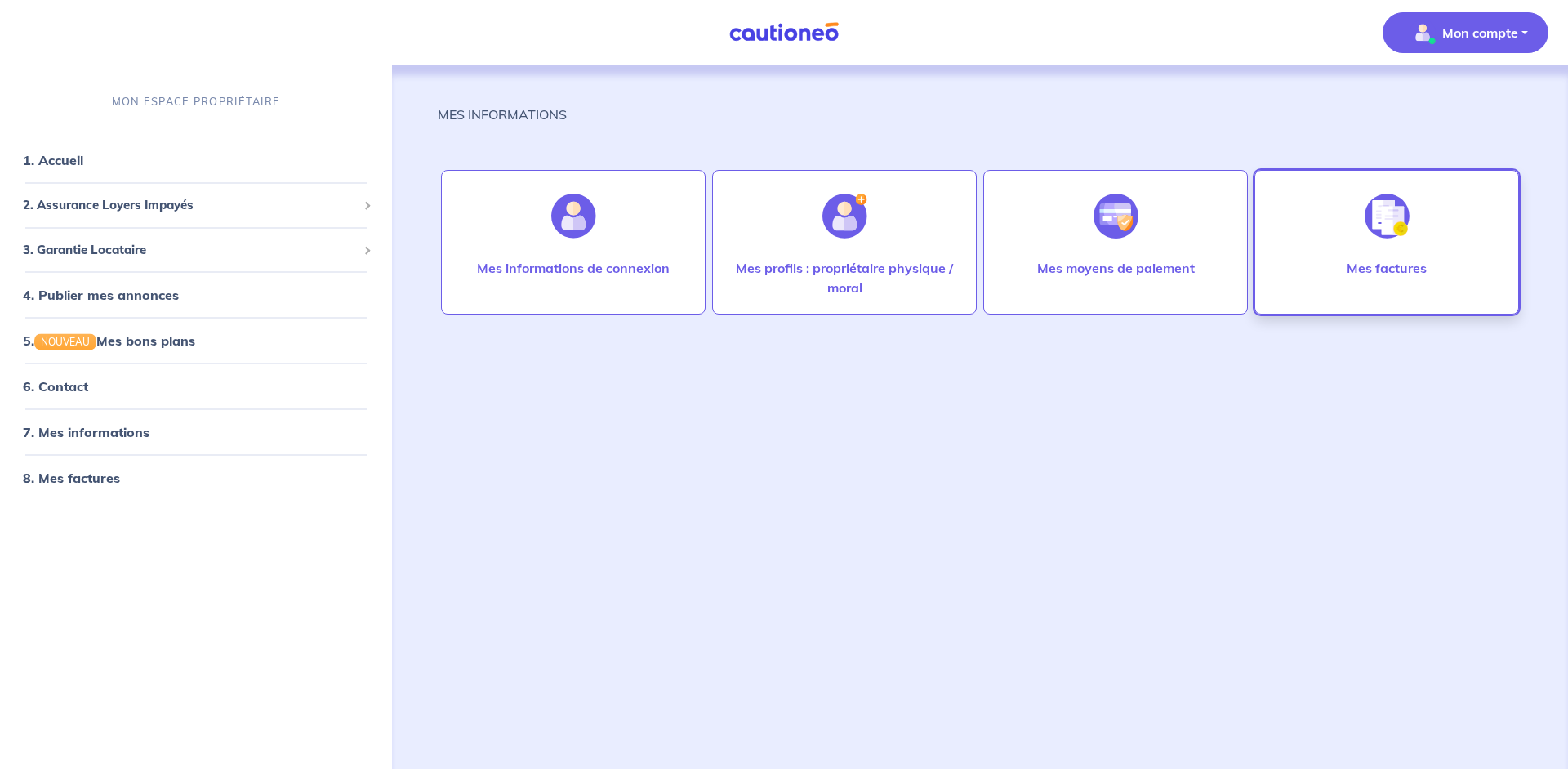
click at [1379, 229] on img at bounding box center [1388, 216] width 45 height 45
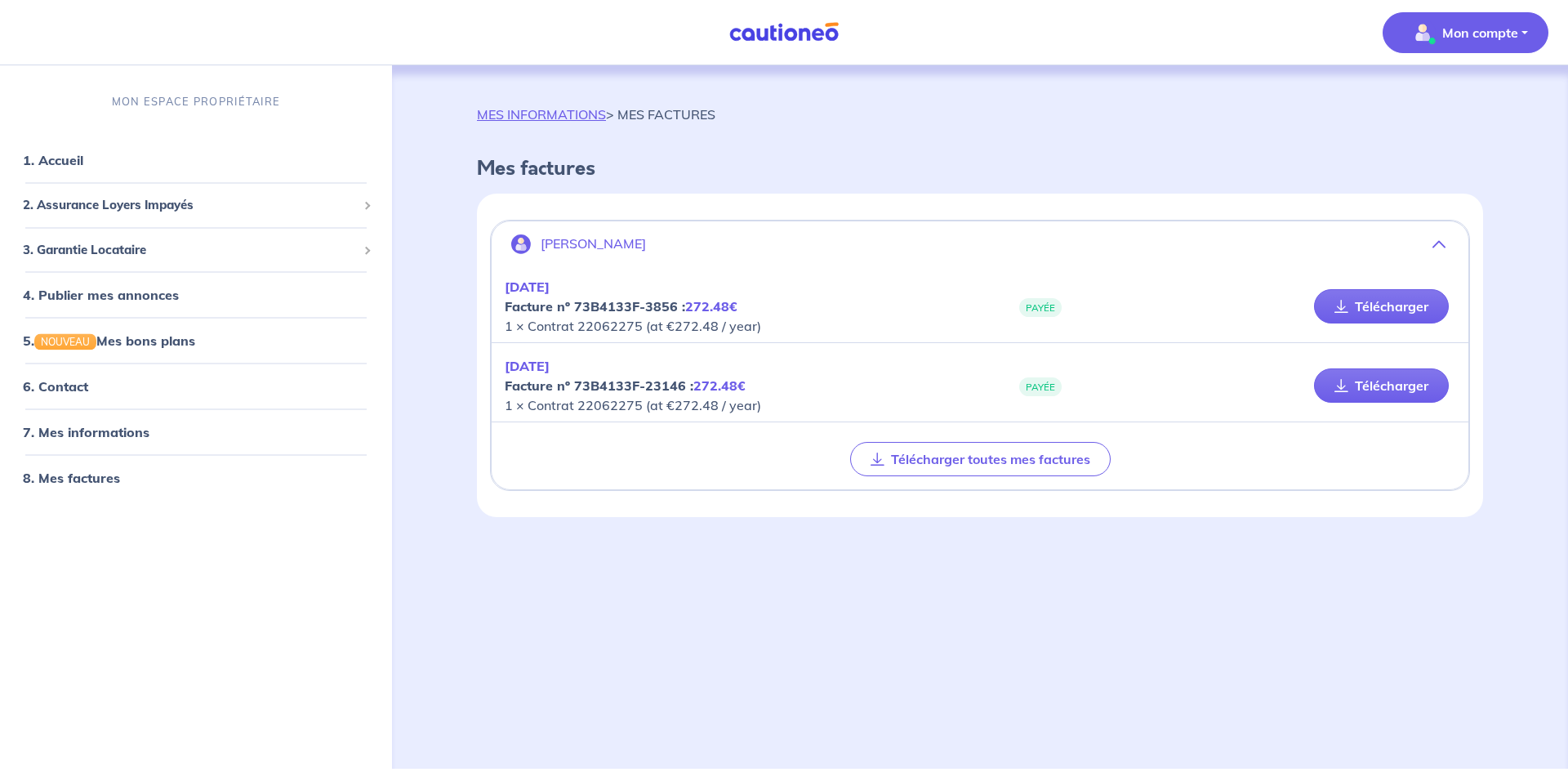
click at [726, 419] on div "[DATE] Facture nº 73B4133F-23146 : 272.48€ 1 × Contrat 22062275 (at €272.48 / y…" at bounding box center [980, 386] width 977 height 73
click at [569, 364] on p "[DATE] Facture nº 73B4133F-23146 : 272.48€ 1 × Contrat 22062275 (at €272.48 / y…" at bounding box center [742, 385] width 475 height 59
click at [53, 384] on link "6. Contact" at bounding box center [54, 385] width 64 height 16
click at [558, 111] on link "MES INFORMATIONS" at bounding box center [541, 114] width 129 height 16
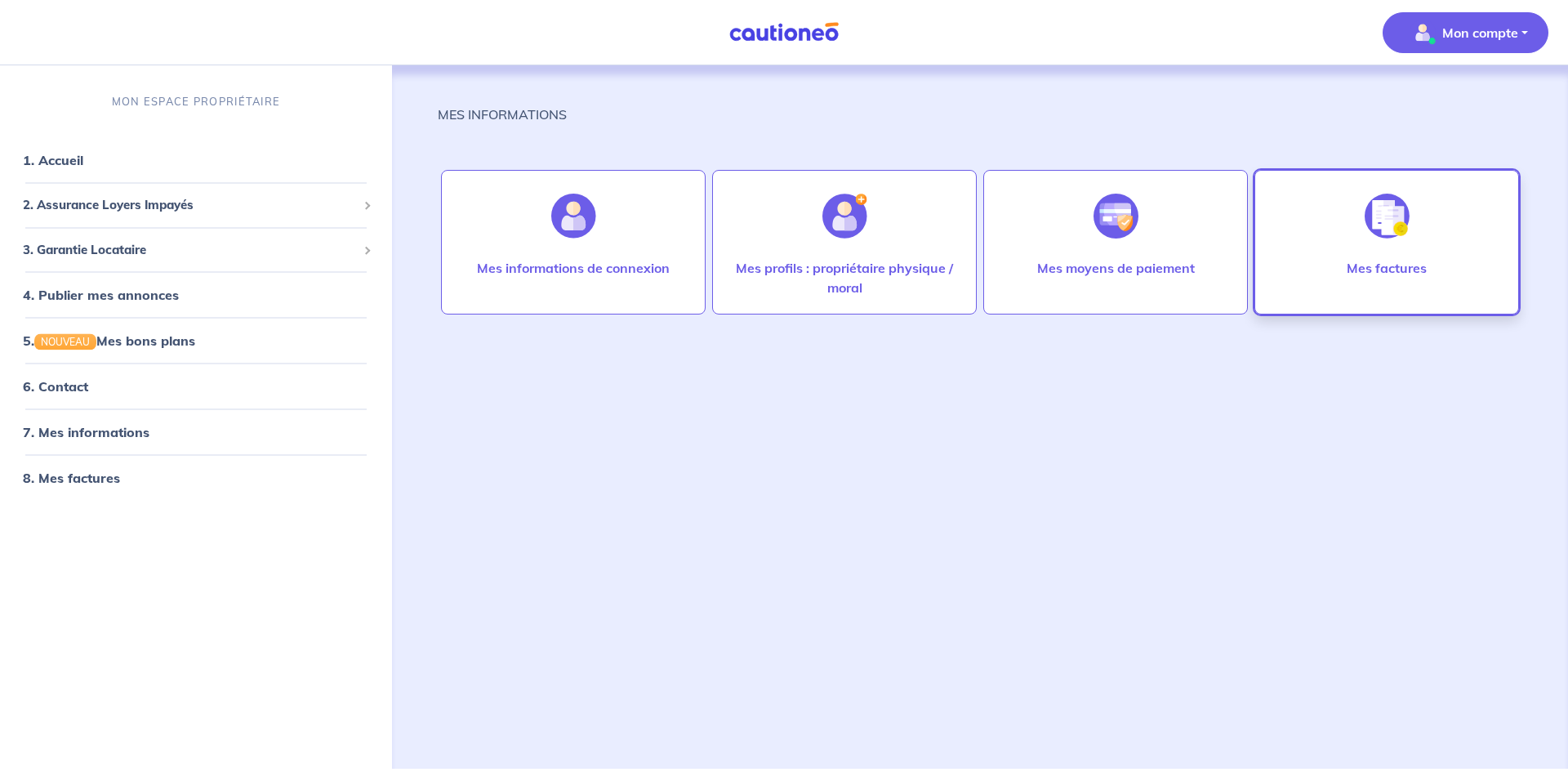
click at [1388, 222] on img at bounding box center [1388, 216] width 45 height 45
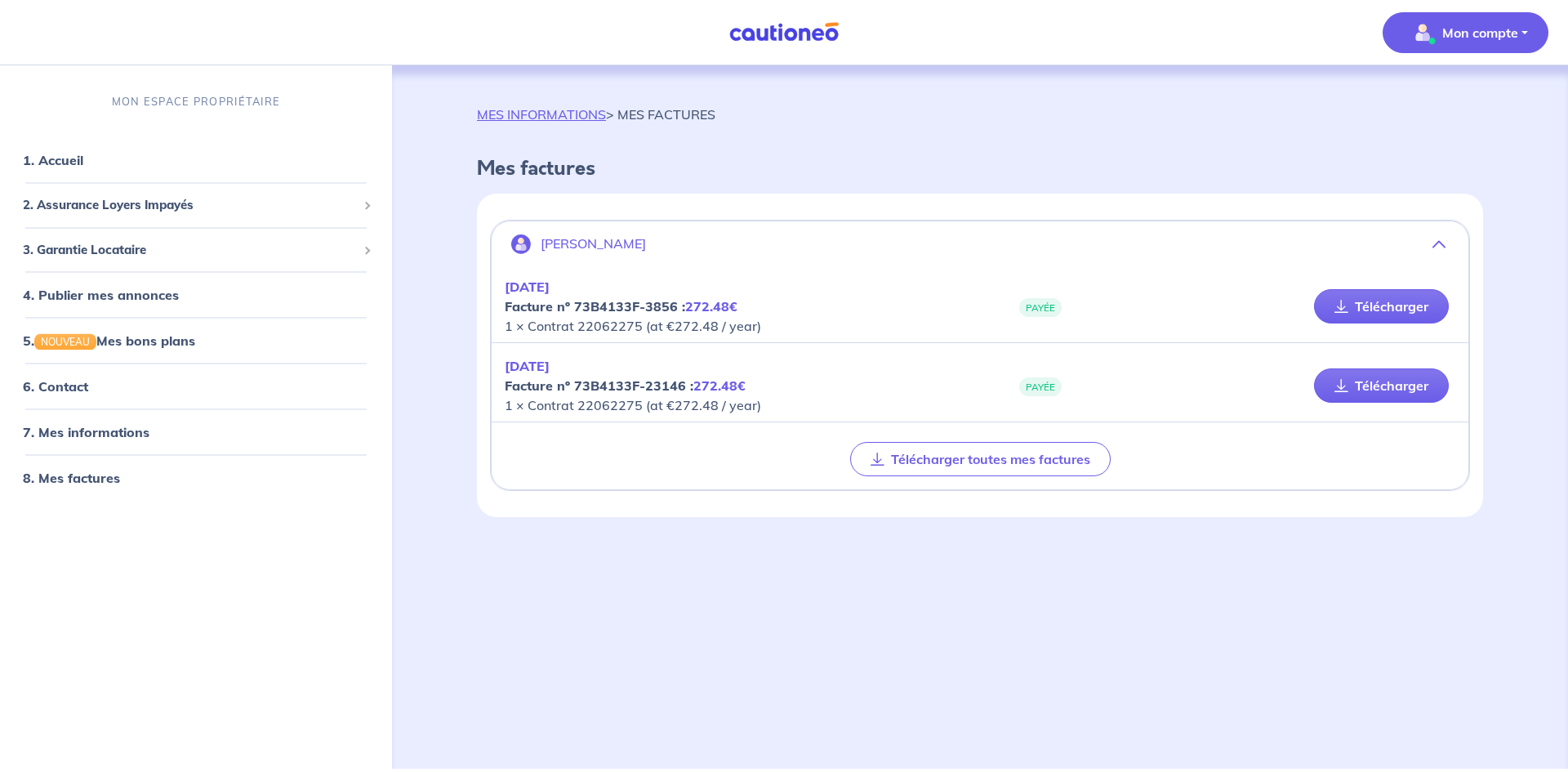
click at [1499, 26] on p "Mon compte" at bounding box center [1480, 32] width 76 height 20
click at [1447, 145] on link "Me déconnecter" at bounding box center [1449, 140] width 132 height 26
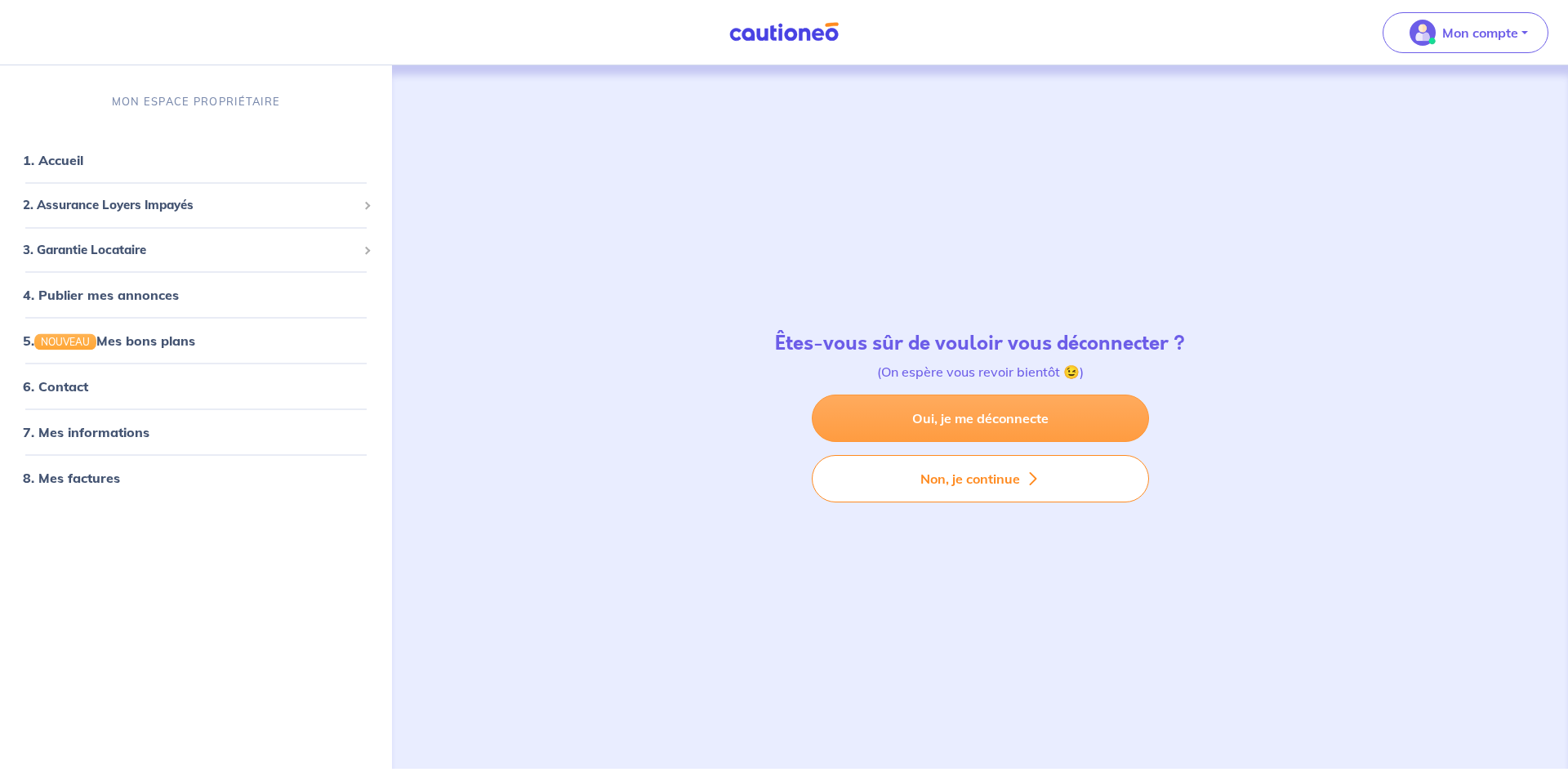
click at [1024, 423] on link "Oui, je me déconnecte" at bounding box center [980, 418] width 338 height 48
